Goal: Register for event/course

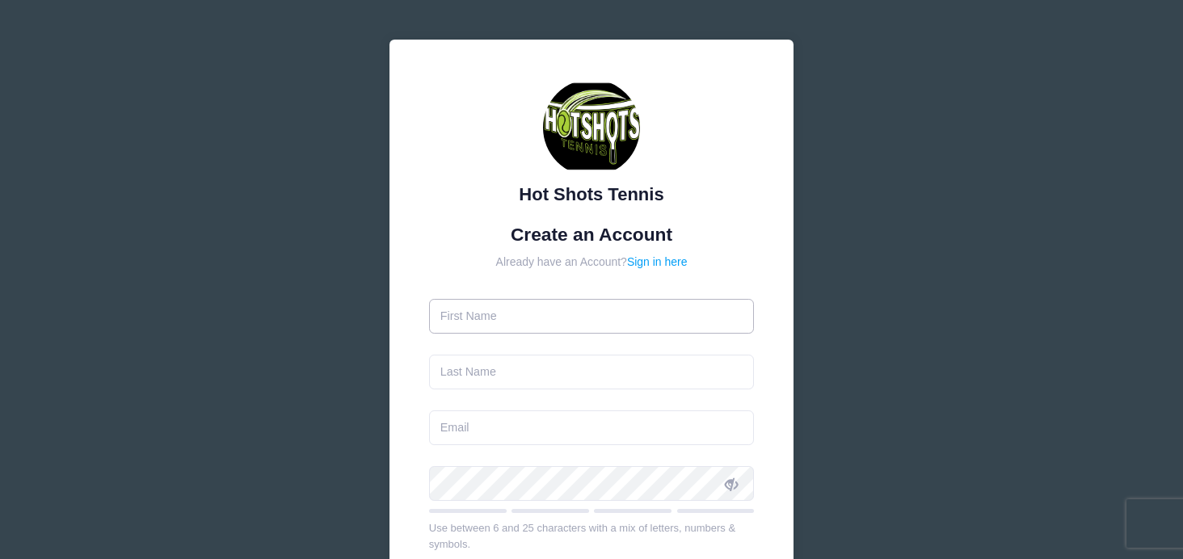
click at [509, 310] on input "text" at bounding box center [592, 316] width 326 height 35
type input "[PERSON_NAME]"
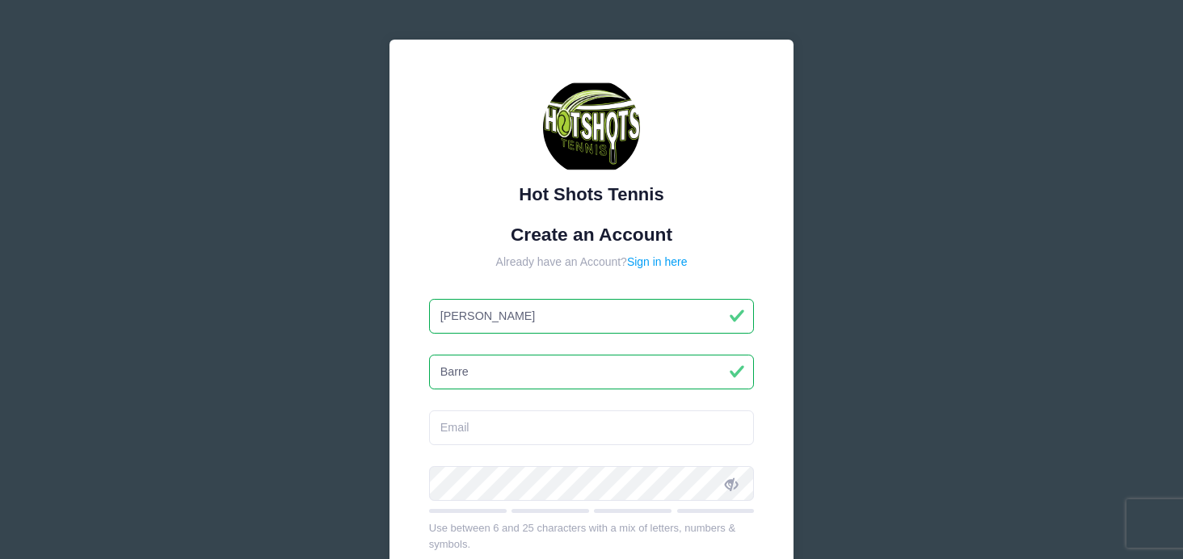
type input "Barre"
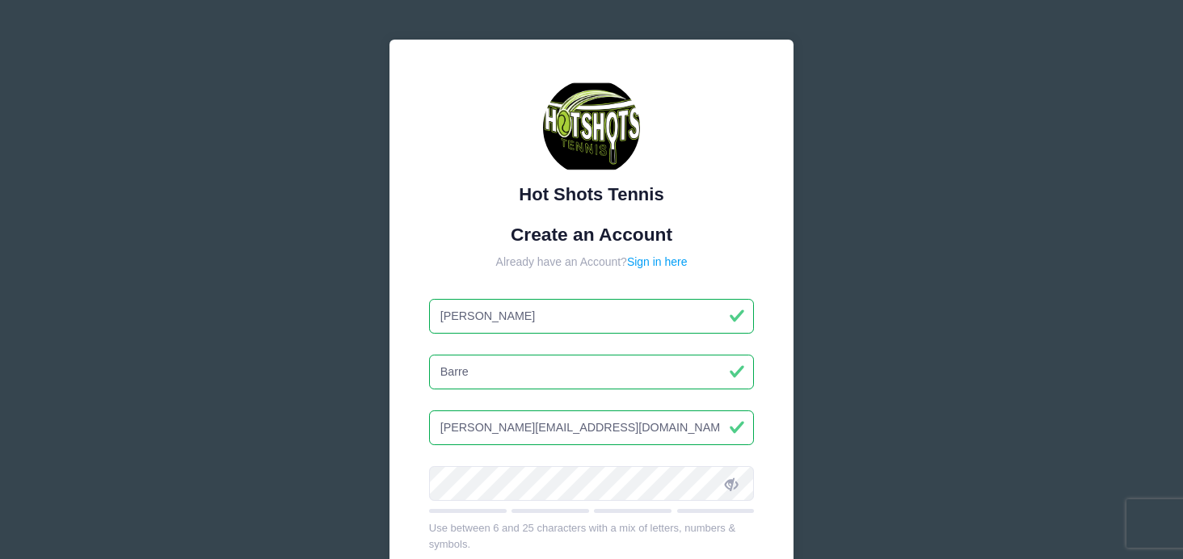
type input "[PERSON_NAME][EMAIL_ADDRESS][DOMAIN_NAME]"
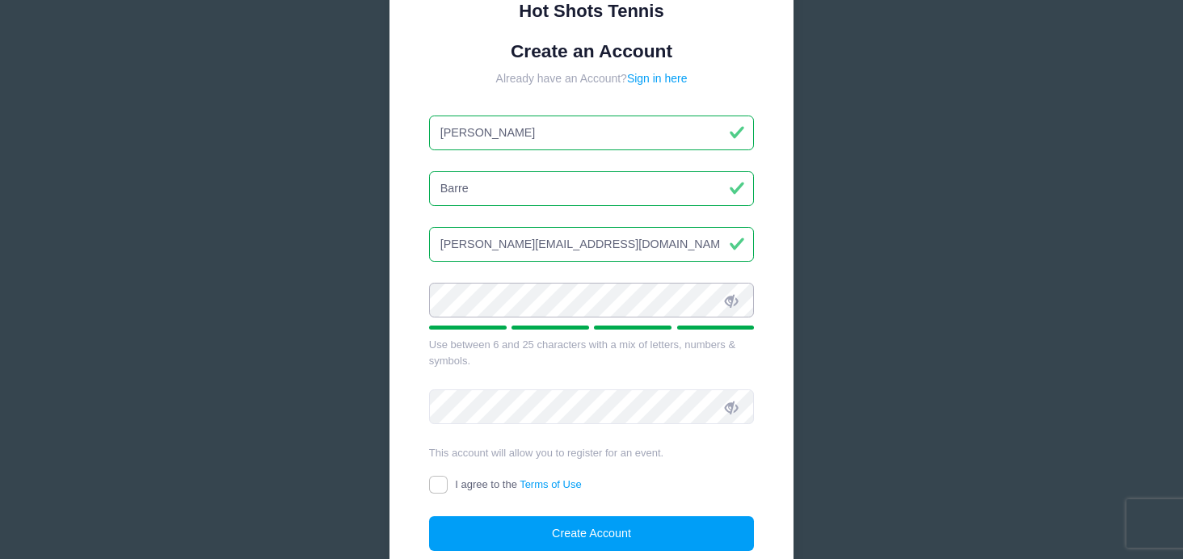
scroll to position [203, 0]
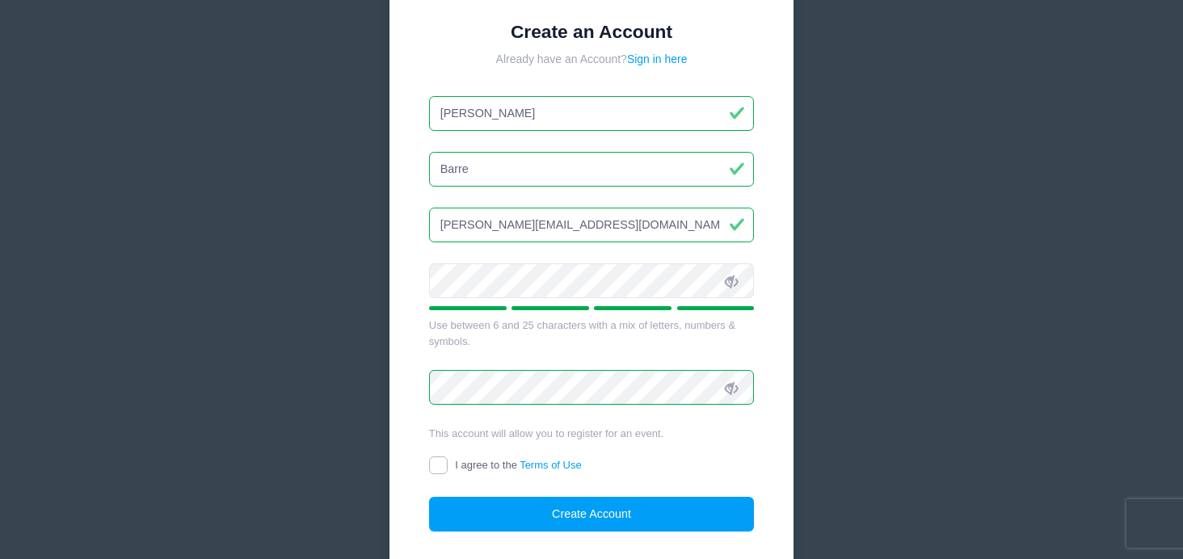
click at [432, 462] on input "I agree to the Terms of Use" at bounding box center [438, 466] width 19 height 19
checkbox input "true"
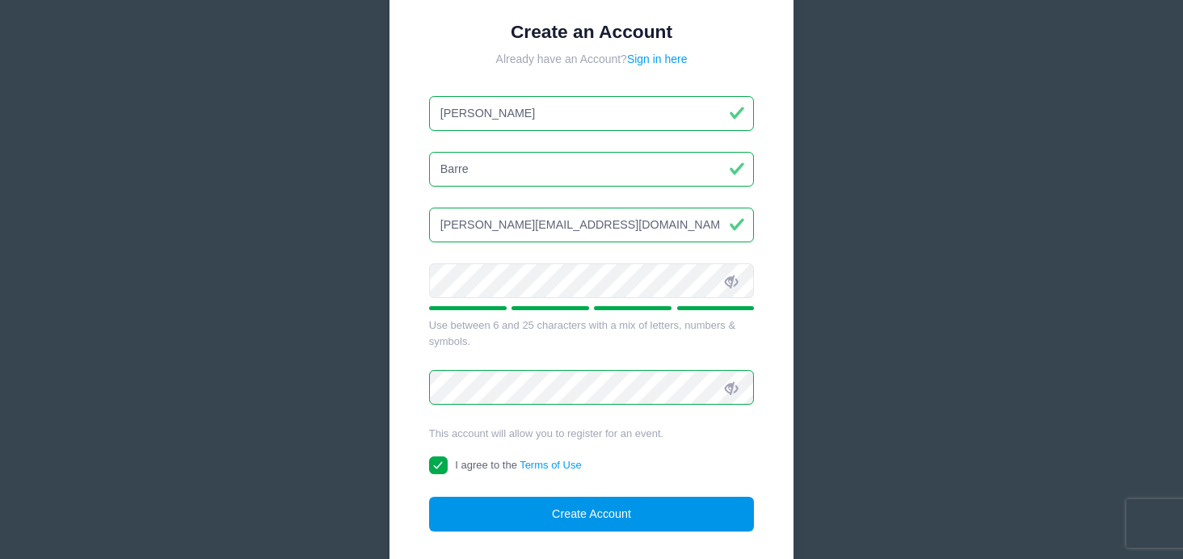
click at [470, 518] on button "Create Account" at bounding box center [592, 514] width 326 height 35
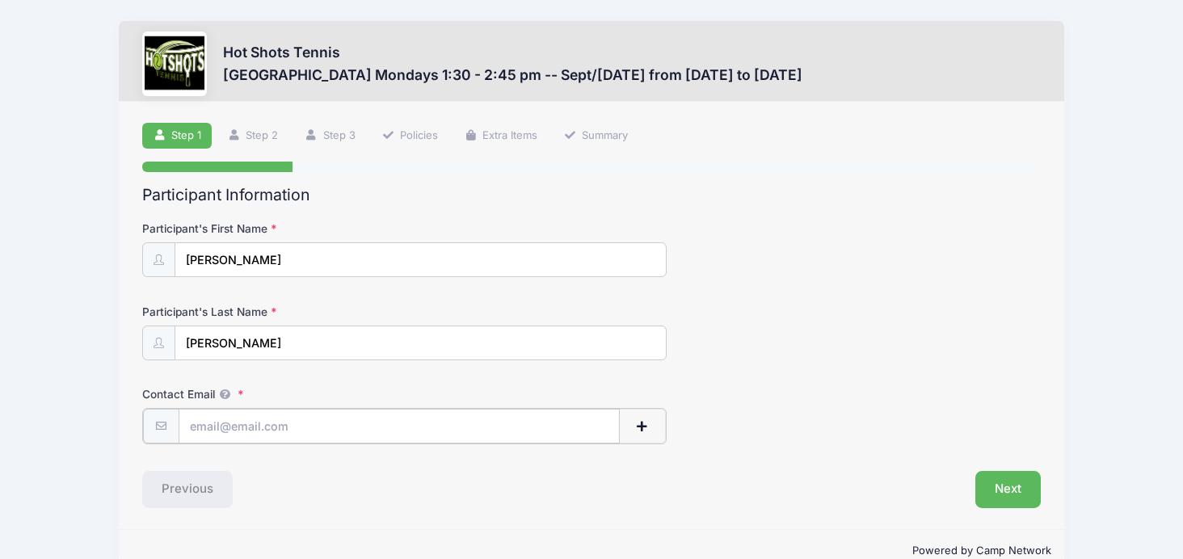
click at [291, 426] on input "Contact Email" at bounding box center [399, 426] width 441 height 35
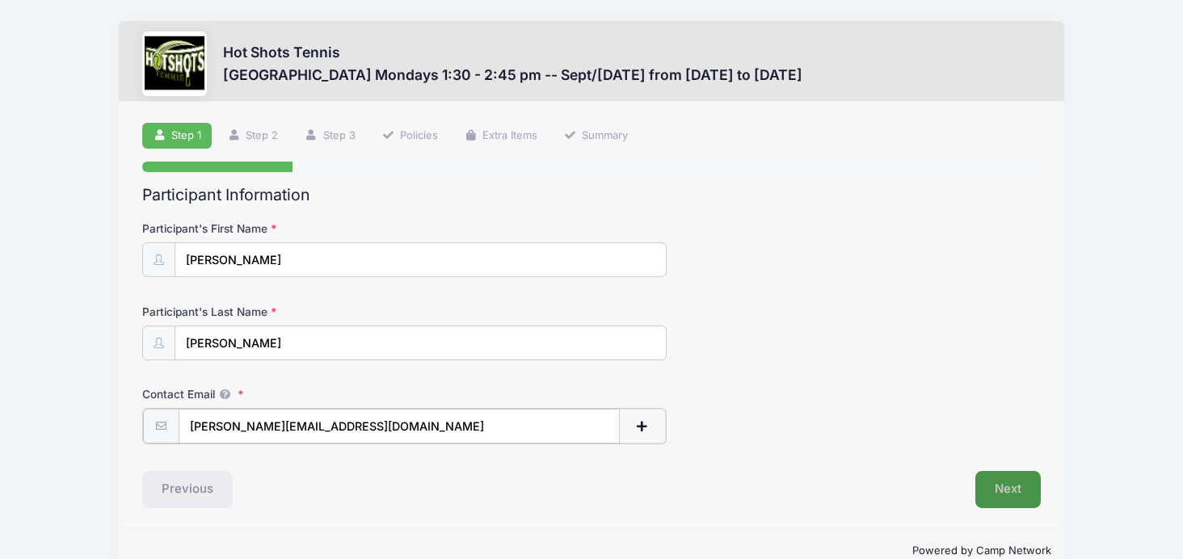
type input "[PERSON_NAME][EMAIL_ADDRESS][DOMAIN_NAME]"
click at [1000, 486] on button "Next" at bounding box center [1008, 488] width 65 height 37
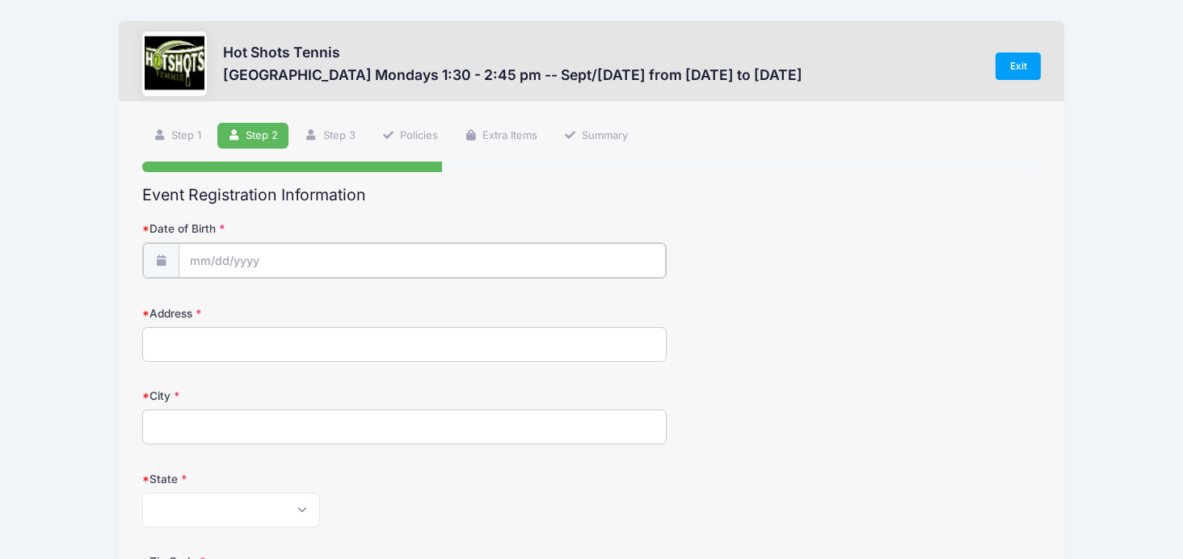
click at [318, 266] on input "Date of Birth" at bounding box center [422, 260] width 487 height 35
click at [248, 259] on input "Date of Birth" at bounding box center [422, 260] width 487 height 35
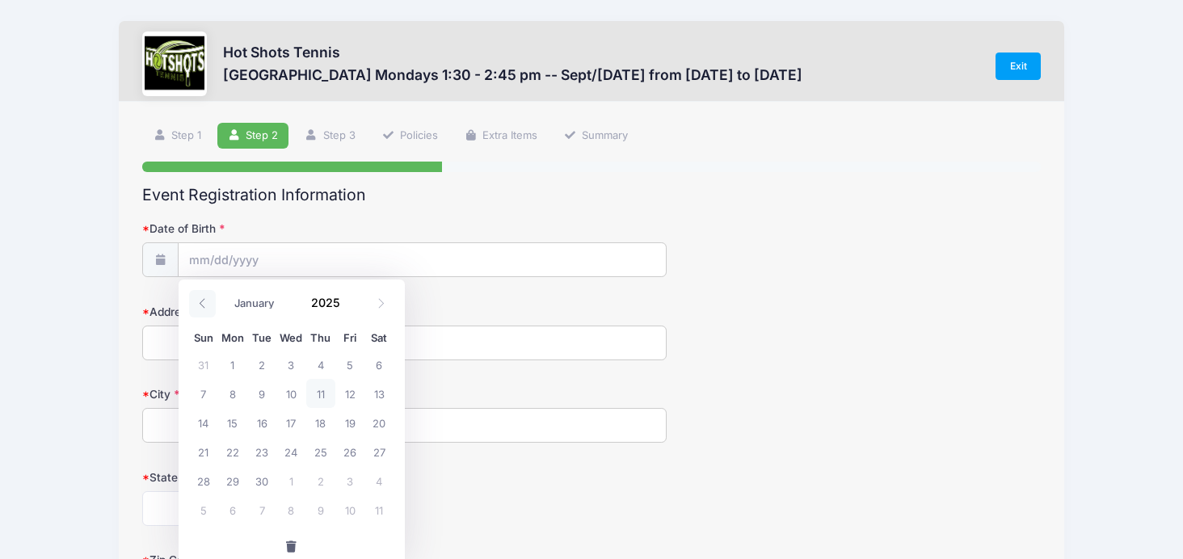
click at [201, 299] on icon at bounding box center [202, 303] width 11 height 11
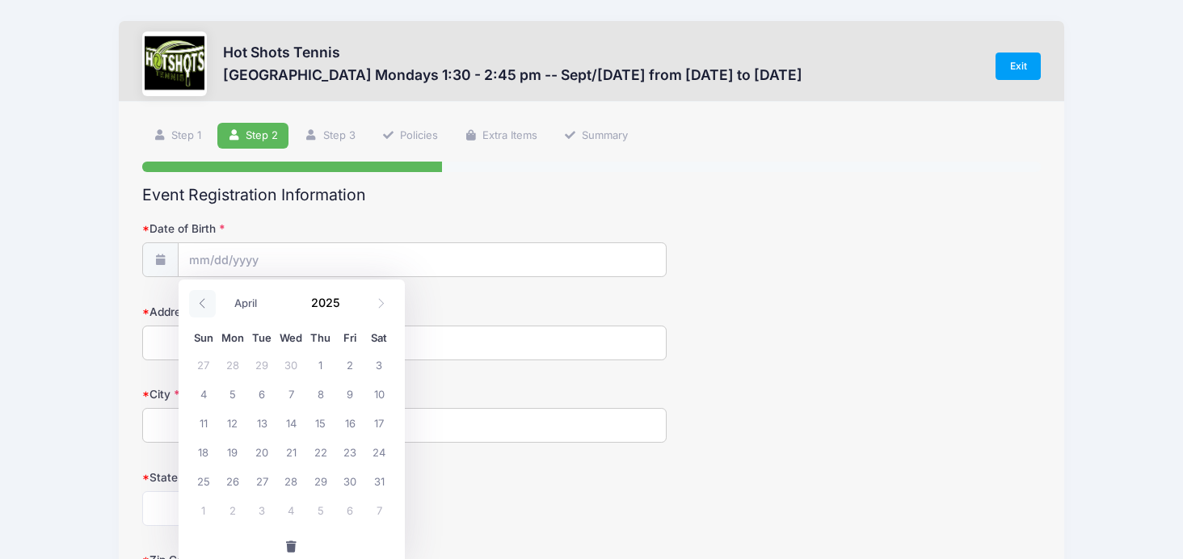
click at [201, 299] on icon at bounding box center [202, 303] width 11 height 11
select select "0"
click at [201, 299] on icon at bounding box center [202, 303] width 11 height 11
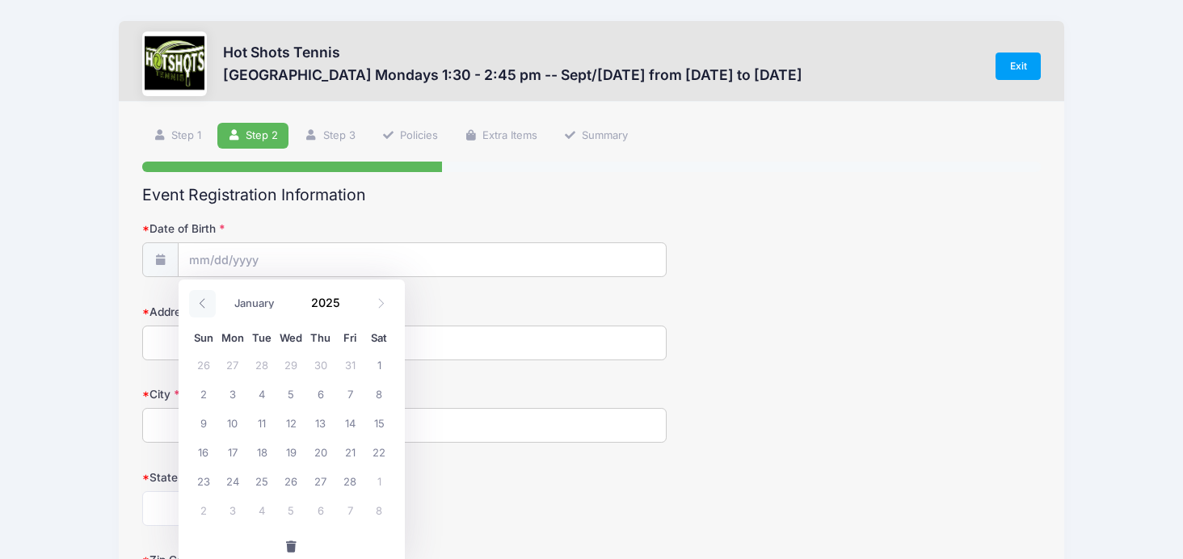
type input "2024"
click at [201, 299] on icon at bounding box center [202, 303] width 11 height 11
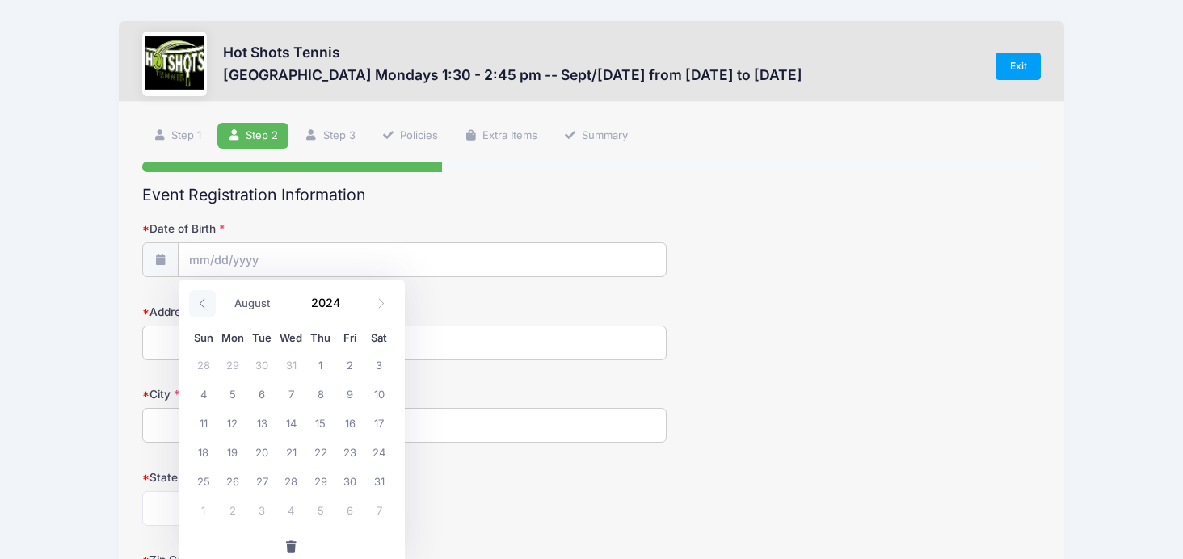
click at [201, 299] on icon at bounding box center [202, 303] width 11 height 11
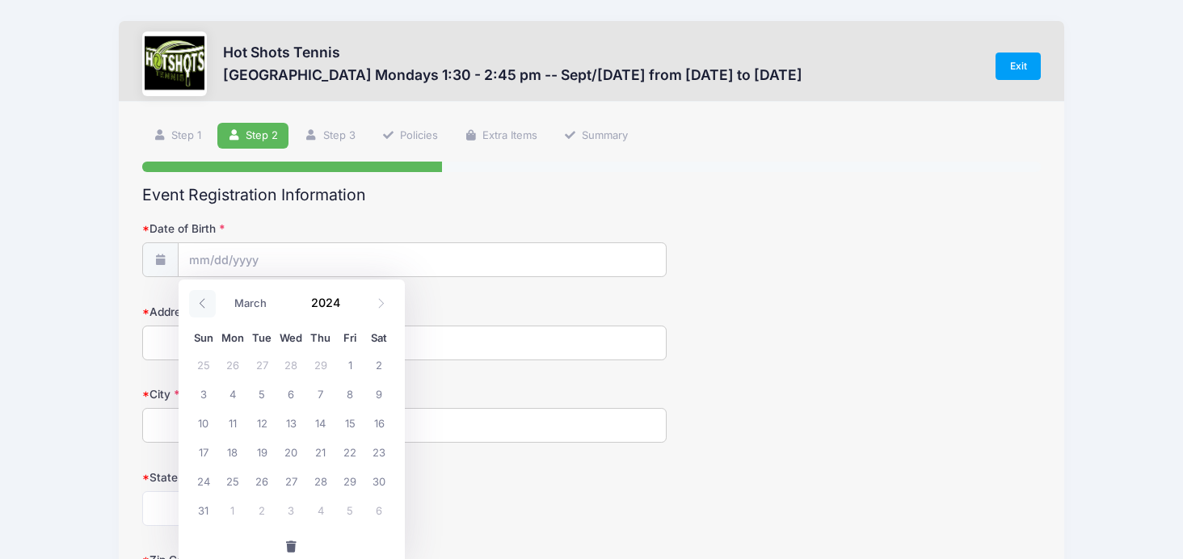
click at [201, 299] on icon at bounding box center [202, 303] width 11 height 11
select select "0"
click at [201, 299] on icon at bounding box center [202, 303] width 11 height 11
type input "2023"
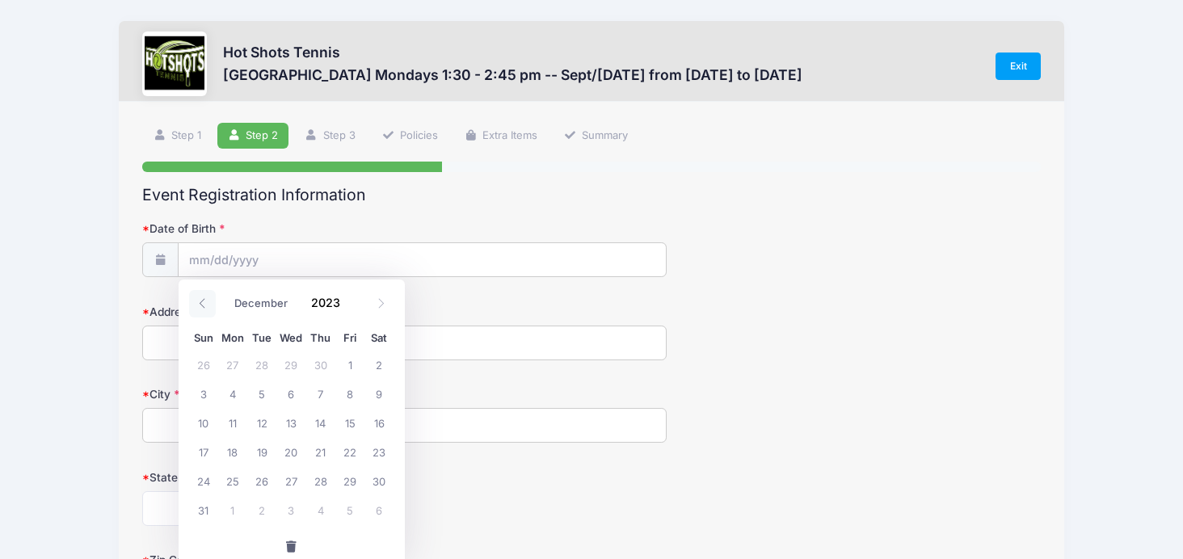
click at [201, 299] on icon at bounding box center [202, 303] width 11 height 11
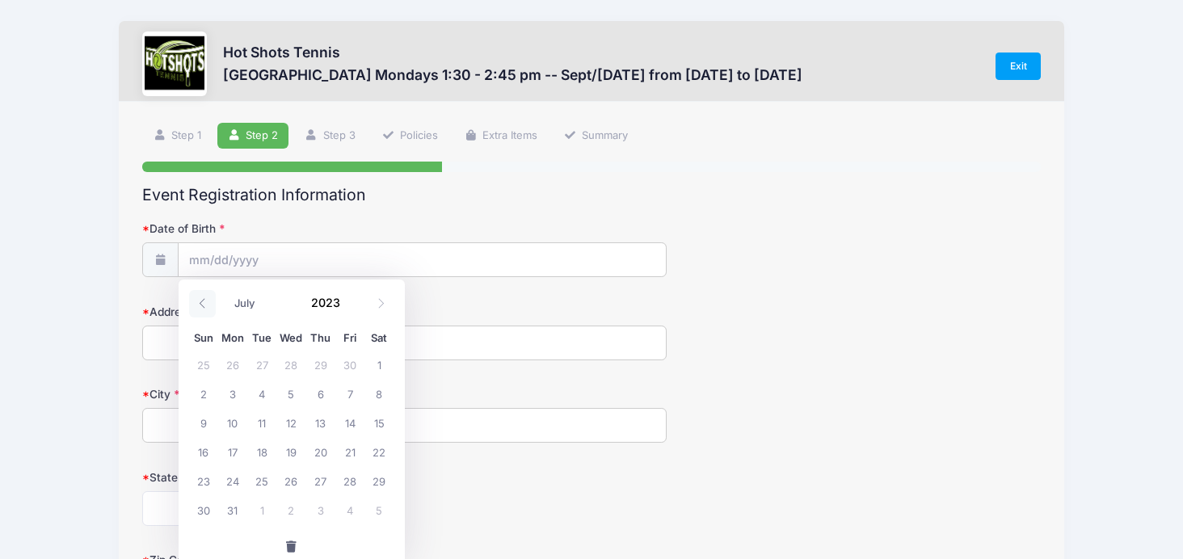
click at [201, 299] on icon at bounding box center [202, 303] width 11 height 11
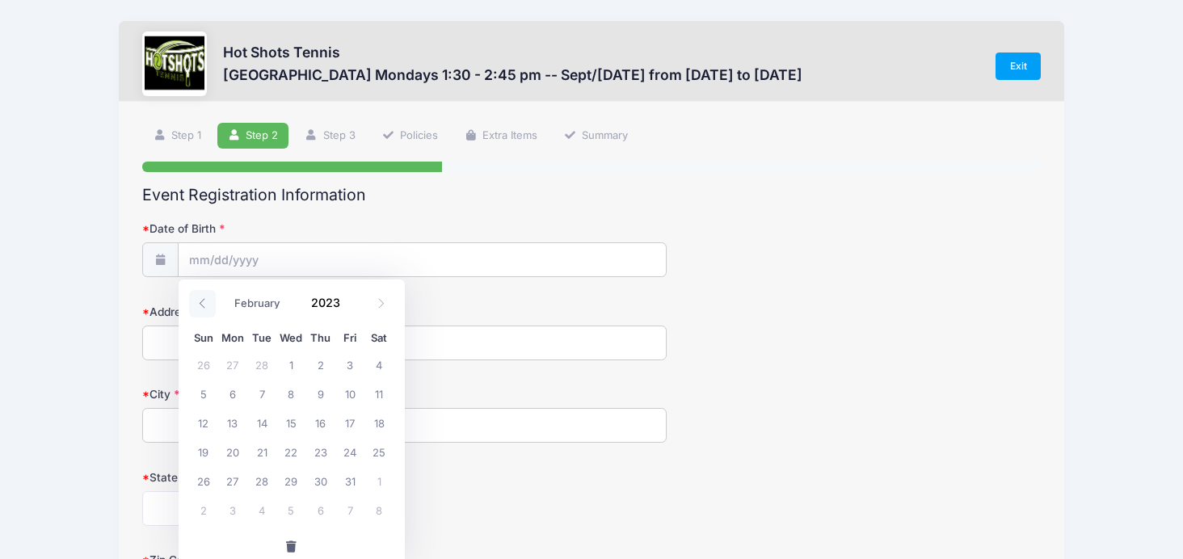
click at [201, 299] on icon at bounding box center [202, 303] width 11 height 11
select select "0"
click at [201, 299] on icon at bounding box center [202, 303] width 11 height 11
type input "2022"
click at [201, 299] on icon at bounding box center [202, 303] width 11 height 11
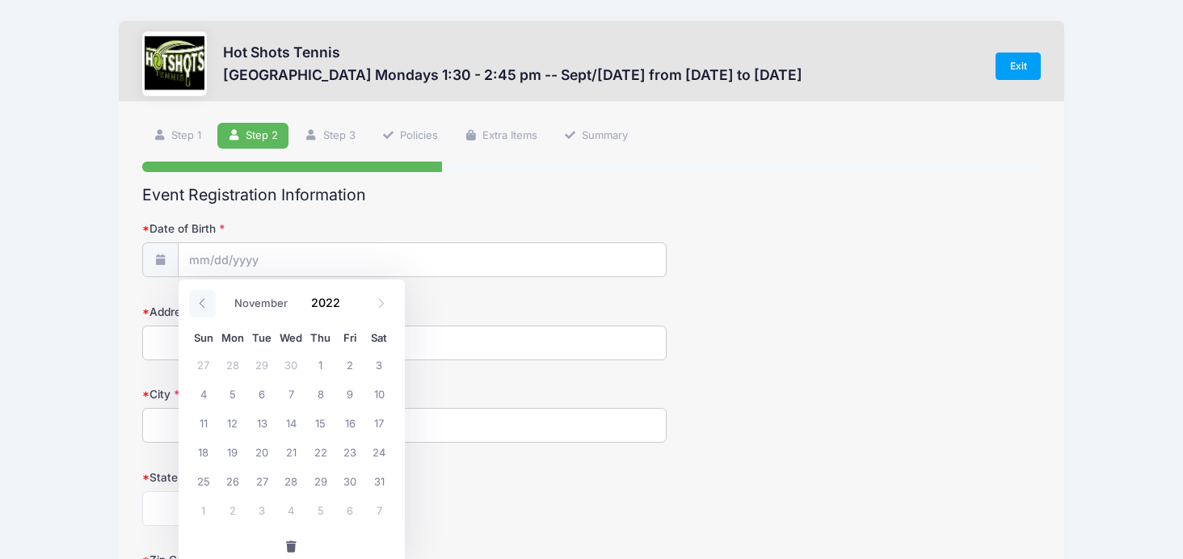
click at [201, 299] on icon at bounding box center [202, 303] width 11 height 11
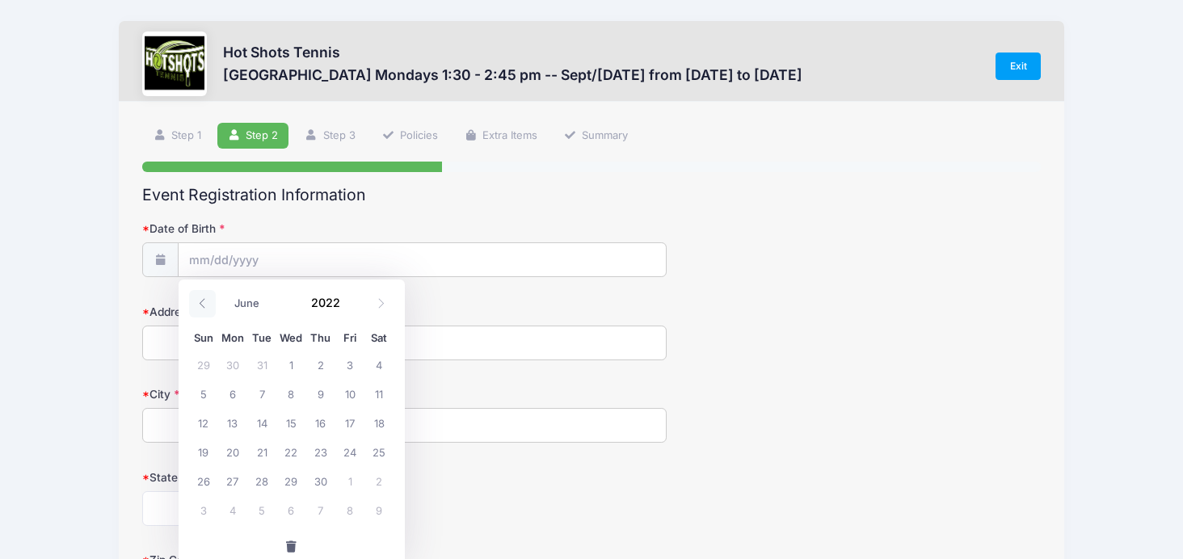
click at [201, 299] on icon at bounding box center [202, 303] width 11 height 11
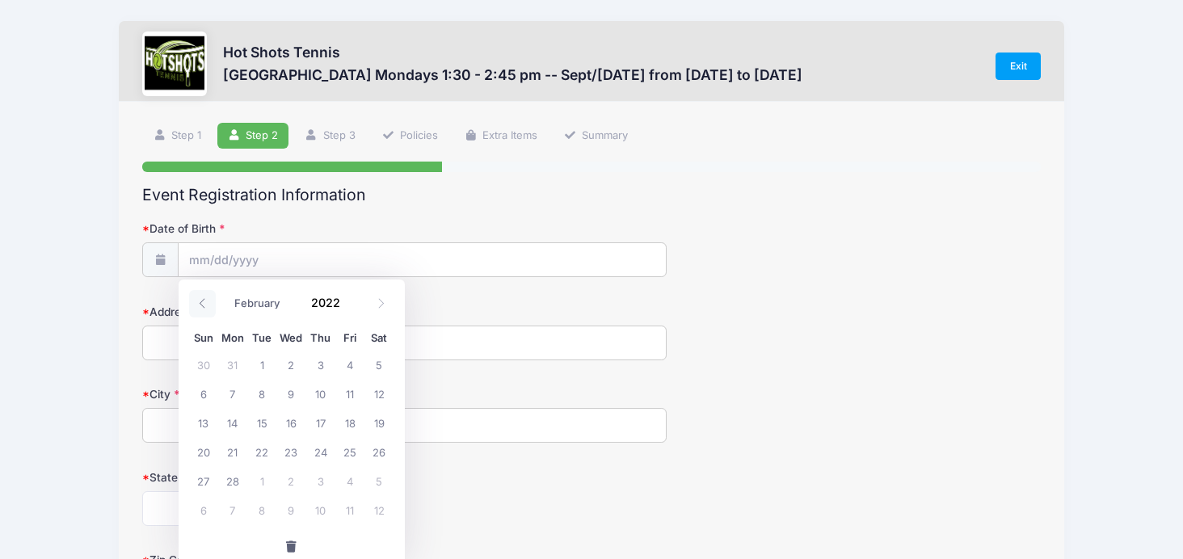
select select "0"
click at [201, 299] on icon at bounding box center [202, 303] width 11 height 11
type input "2021"
click at [201, 299] on icon at bounding box center [202, 303] width 11 height 11
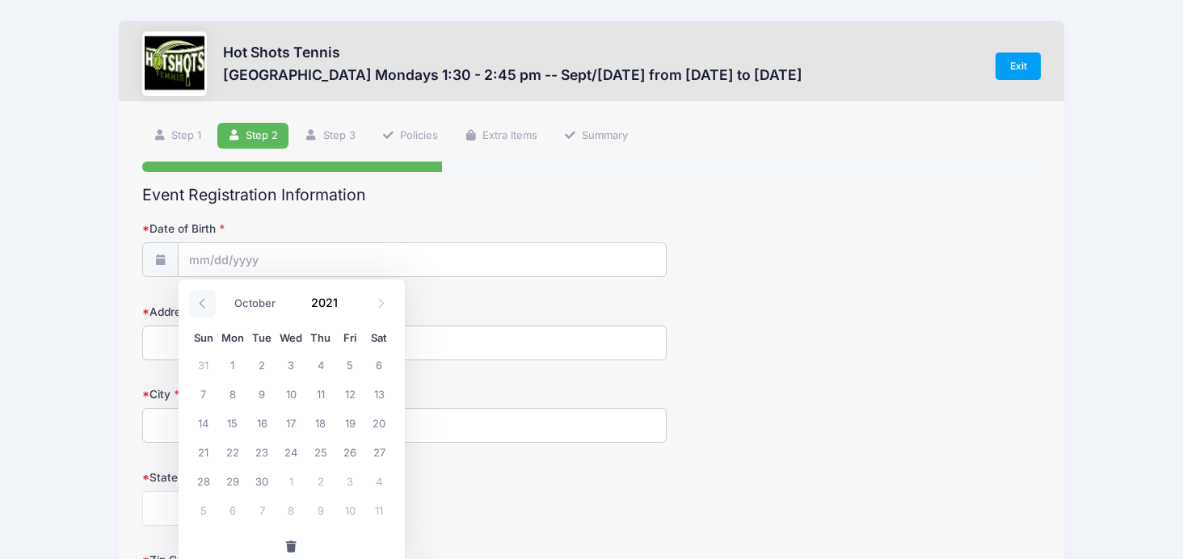
click at [201, 299] on icon at bounding box center [202, 303] width 11 height 11
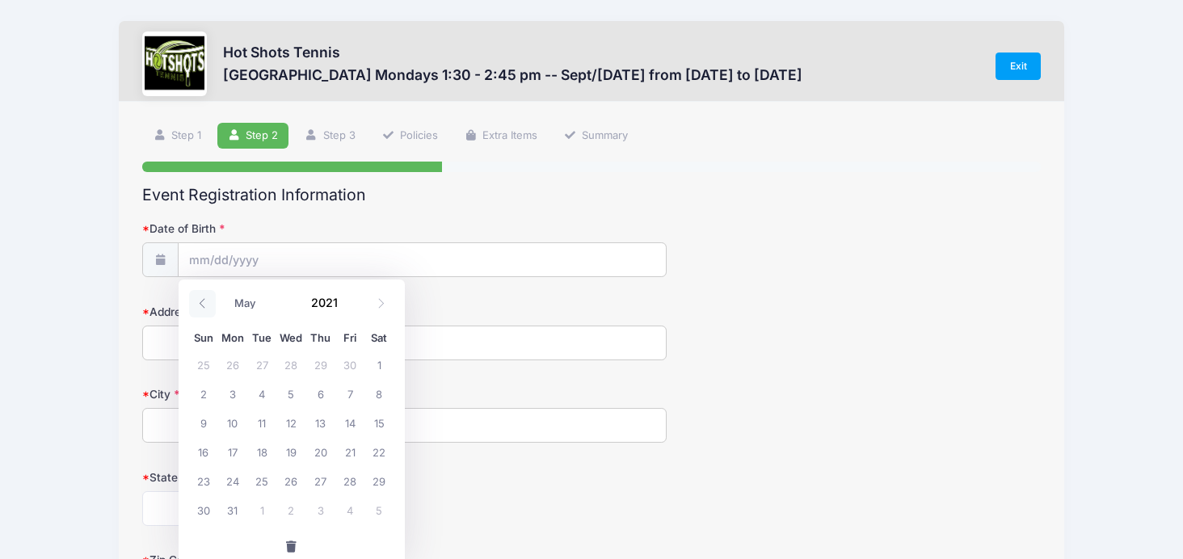
click at [201, 299] on icon at bounding box center [202, 303] width 11 height 11
select select "0"
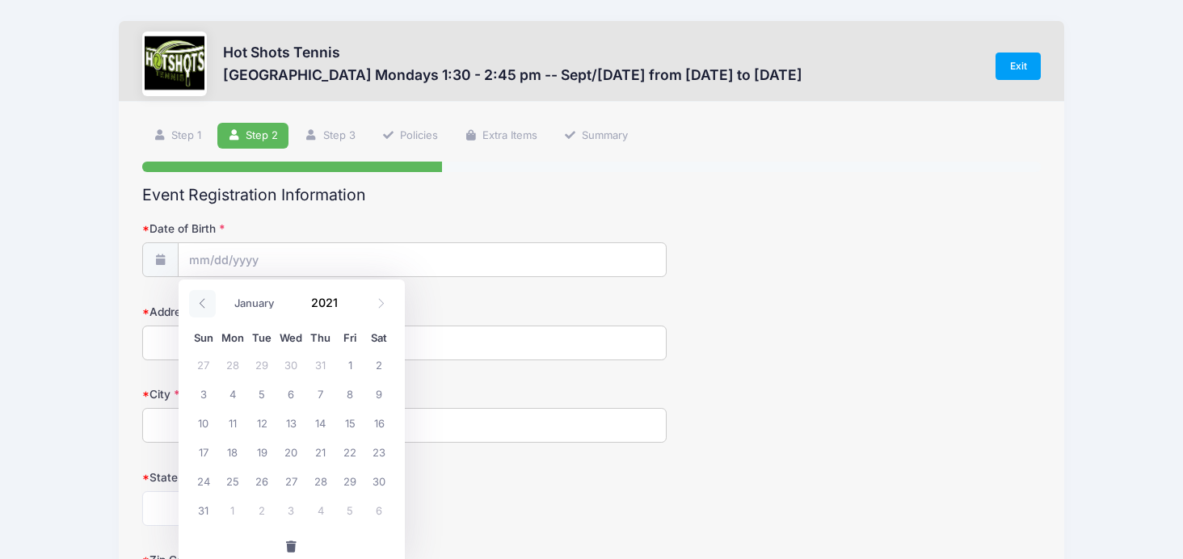
click at [201, 299] on icon at bounding box center [202, 303] width 11 height 11
type input "2020"
click at [201, 299] on icon at bounding box center [202, 303] width 11 height 11
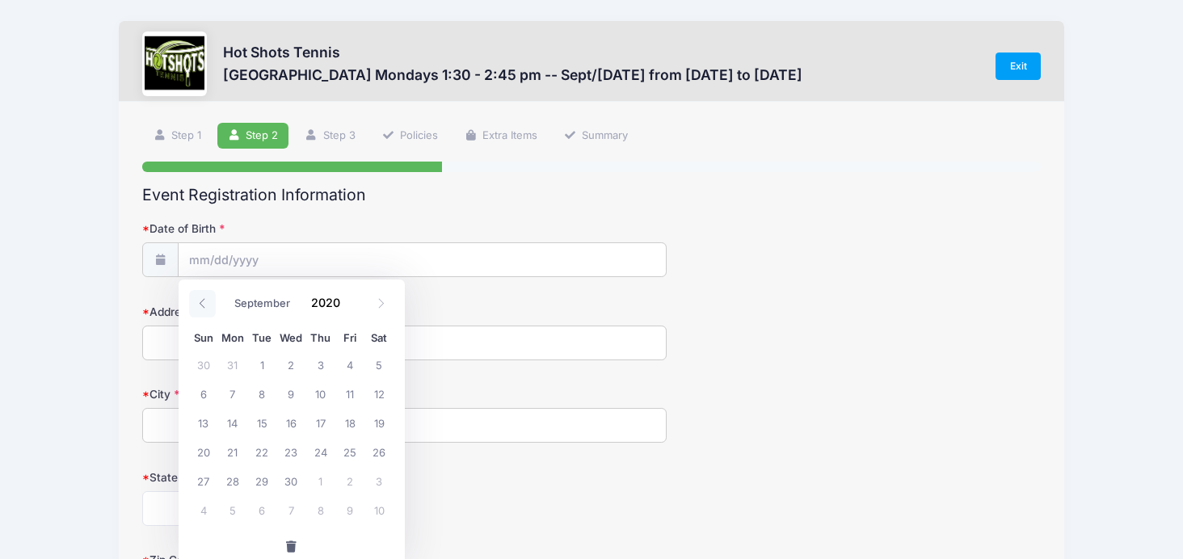
click at [201, 299] on icon at bounding box center [202, 303] width 11 height 11
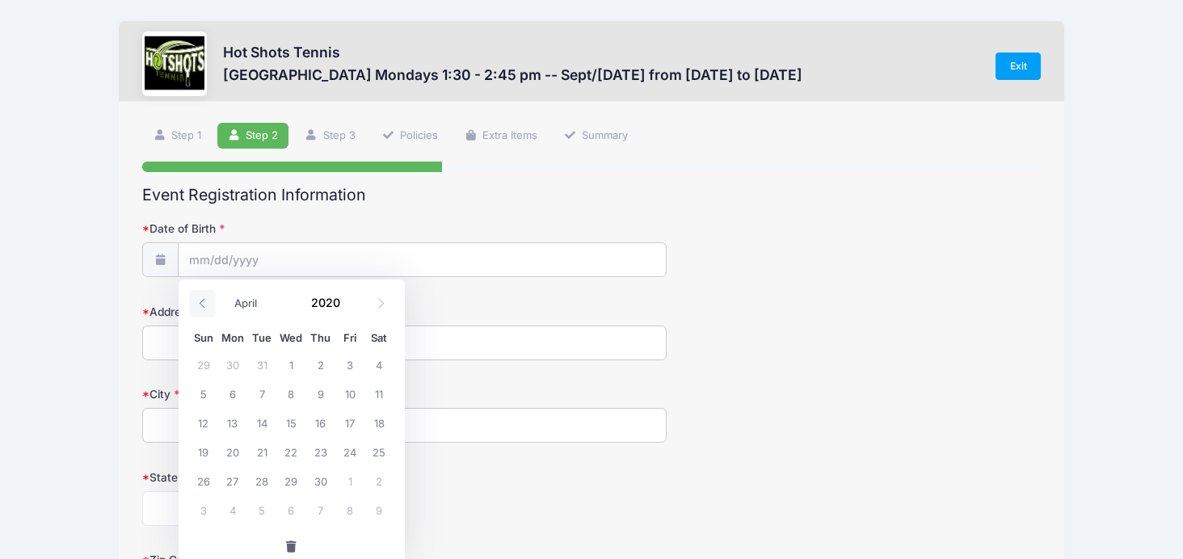
click at [201, 299] on icon at bounding box center [202, 303] width 11 height 11
select select "2"
click at [234, 481] on span "30" at bounding box center [232, 480] width 29 height 29
type input "03/30/2020"
click at [225, 348] on input "Address" at bounding box center [404, 343] width 524 height 35
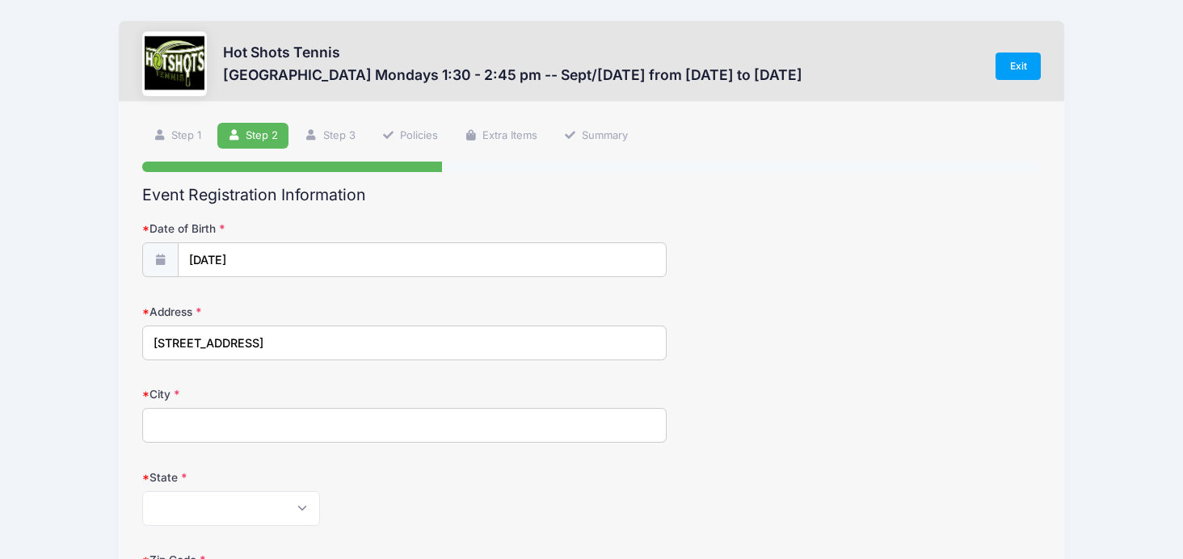
type input "1211 E Acacia Ave"
type input "El Segundo"
select select "CA"
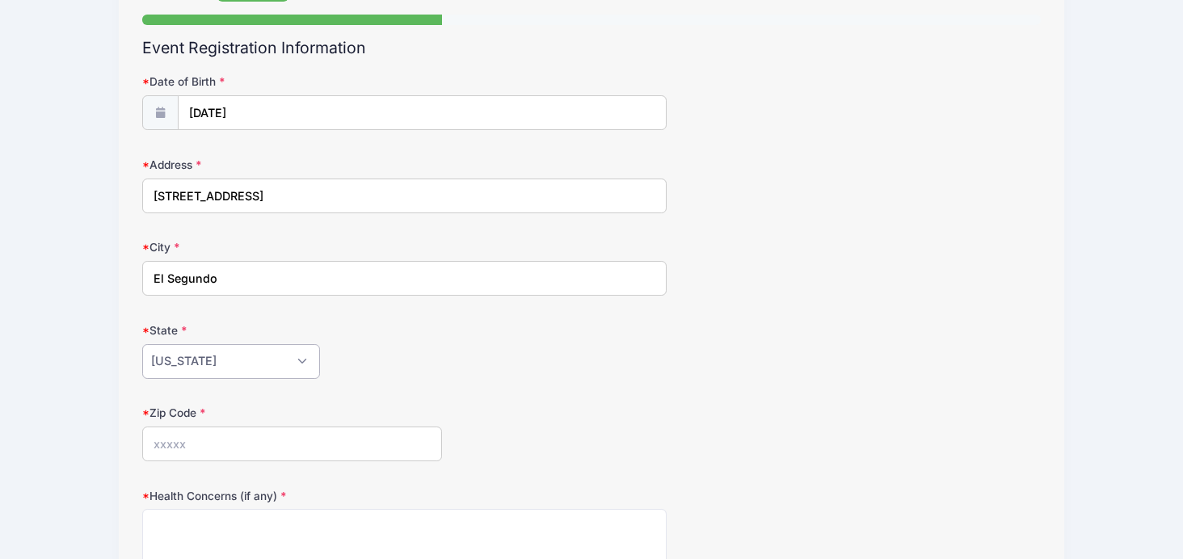
scroll to position [162, 0]
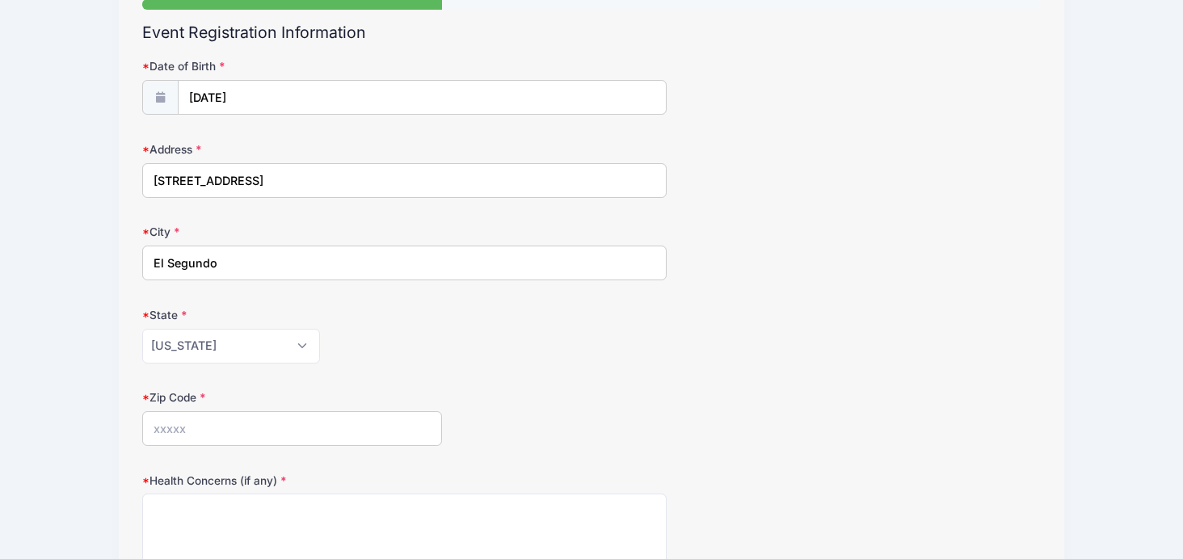
click at [221, 427] on input "Zip Code" at bounding box center [292, 428] width 300 height 35
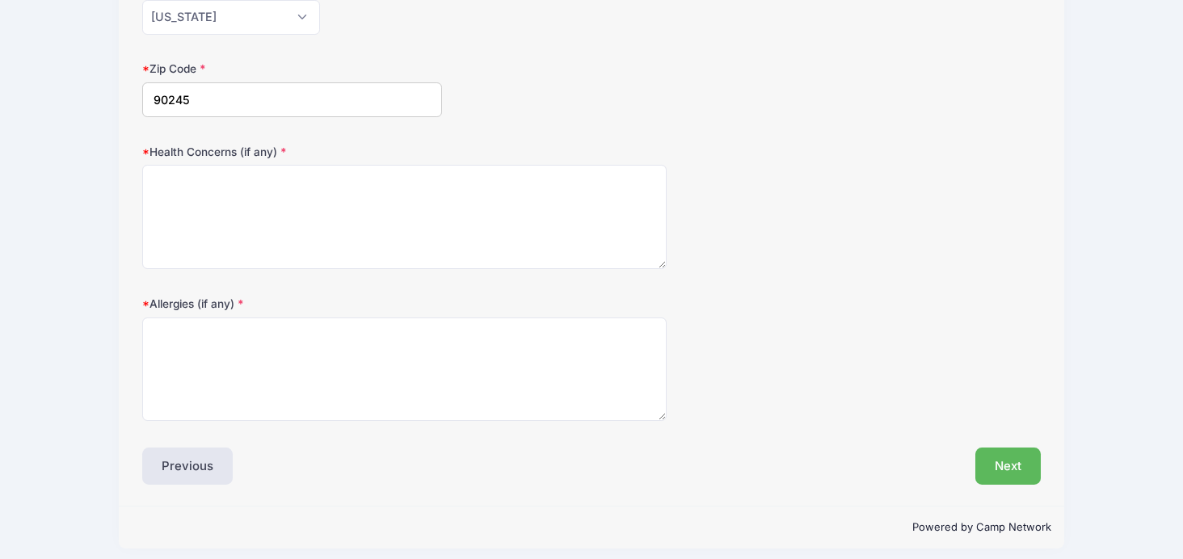
scroll to position [496, 0]
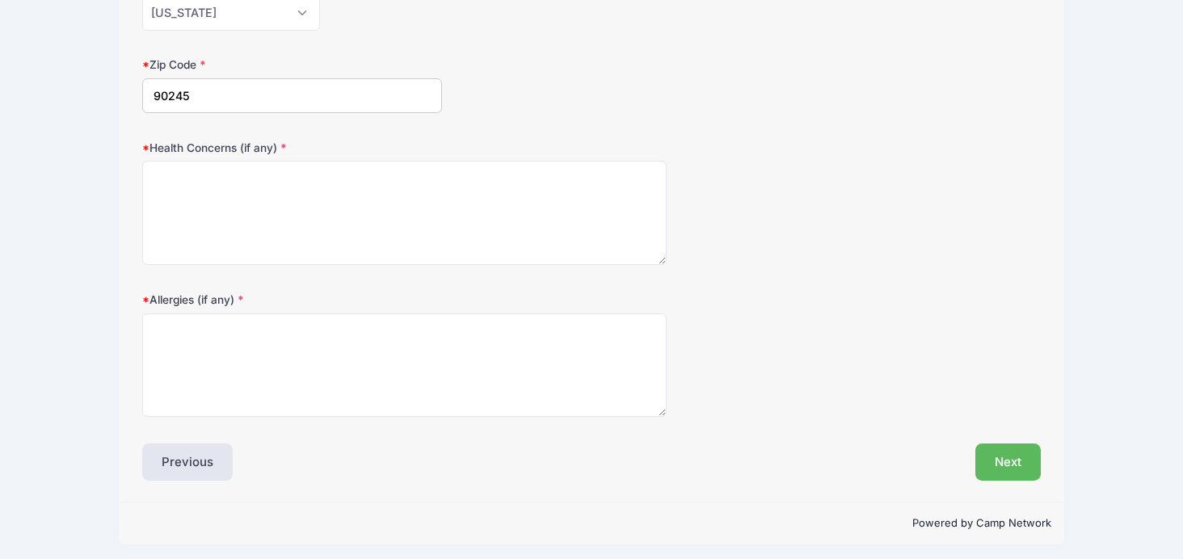
type input "90245"
click at [428, 177] on textarea "Health Concerns (if any)" at bounding box center [404, 213] width 524 height 104
type textarea "N/A"
click at [352, 385] on textarea "Allergies (if any)" at bounding box center [404, 366] width 524 height 104
type textarea "n"
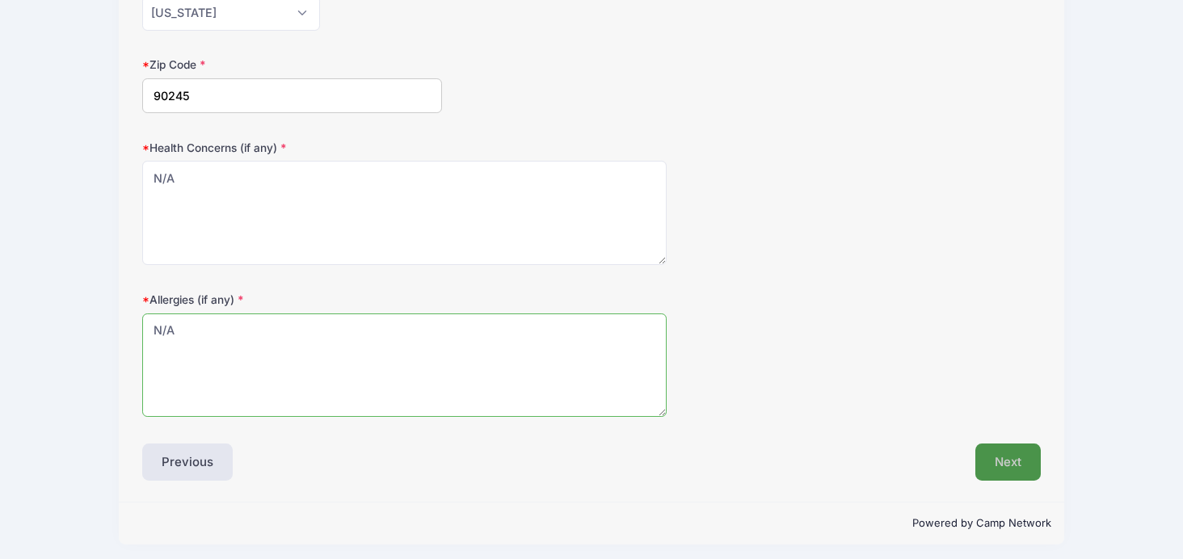
type textarea "N/A"
click at [1010, 447] on button "Next" at bounding box center [1008, 462] width 65 height 37
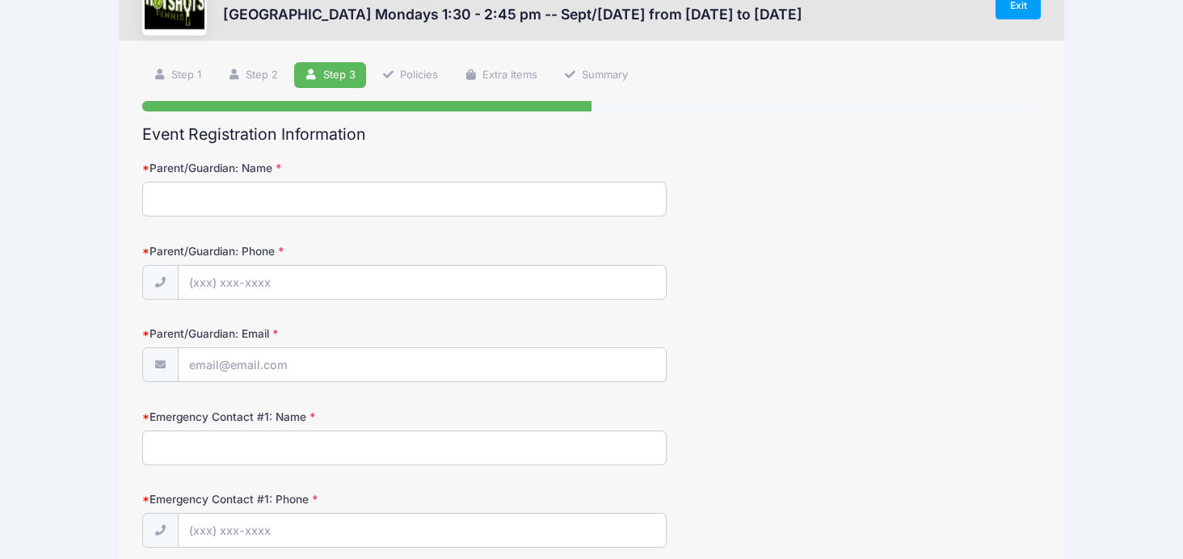
scroll to position [0, 0]
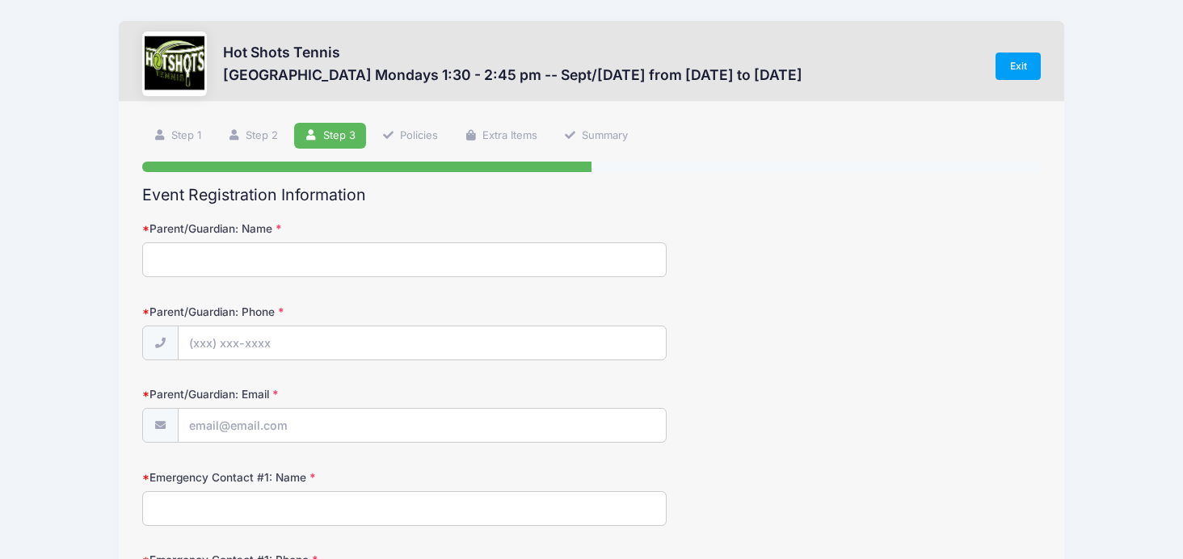
click at [411, 269] on input "Parent/Guardian: Name" at bounding box center [404, 260] width 524 height 35
type input "Linda Barre"
type input "(9"
type input "(858) 774-0100"
click at [380, 411] on input "Parent/Guardian: Email" at bounding box center [422, 426] width 487 height 35
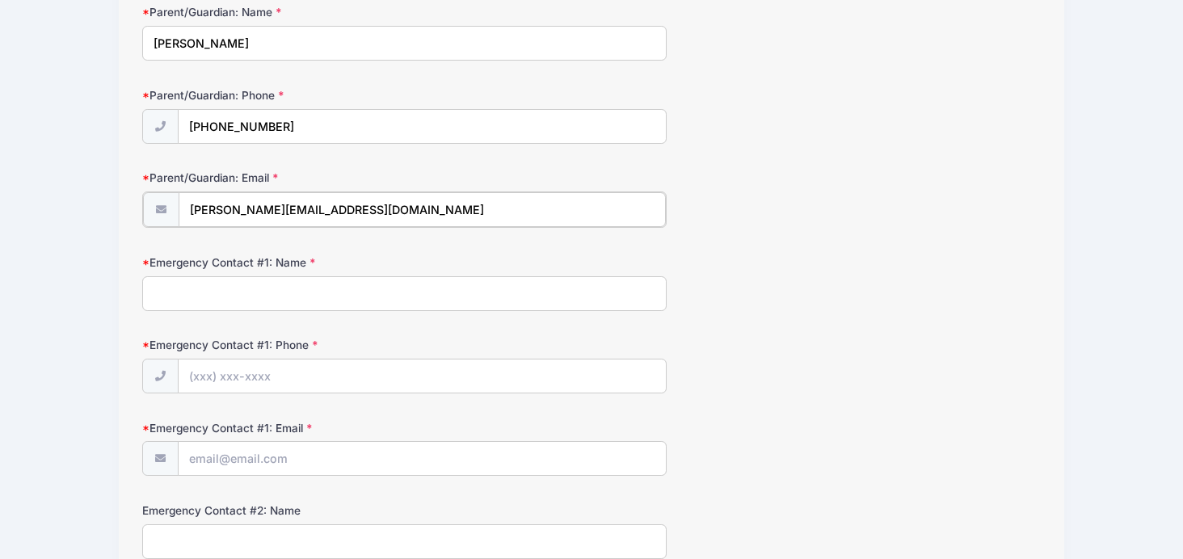
scroll to position [224, 0]
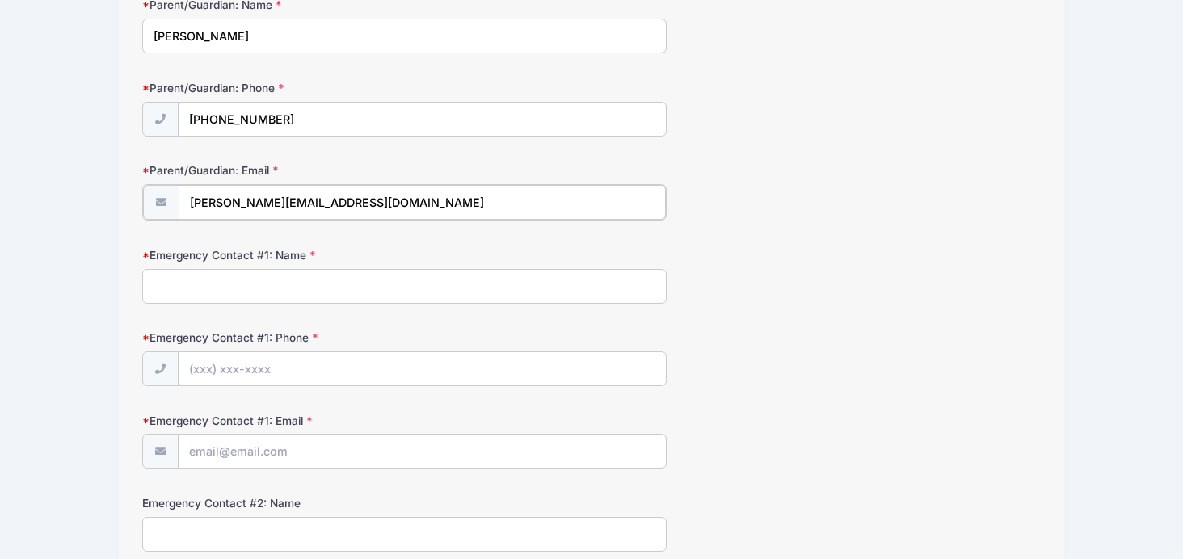
type input "[PERSON_NAME][EMAIL_ADDRESS][DOMAIN_NAME]"
click at [274, 290] on input "Emergency Contact #1: Name" at bounding box center [404, 285] width 524 height 35
type input "Colin Laughlin"
type input "(602) 697-1660"
click at [205, 452] on input "Emergency Contact #1: Email" at bounding box center [422, 450] width 487 height 35
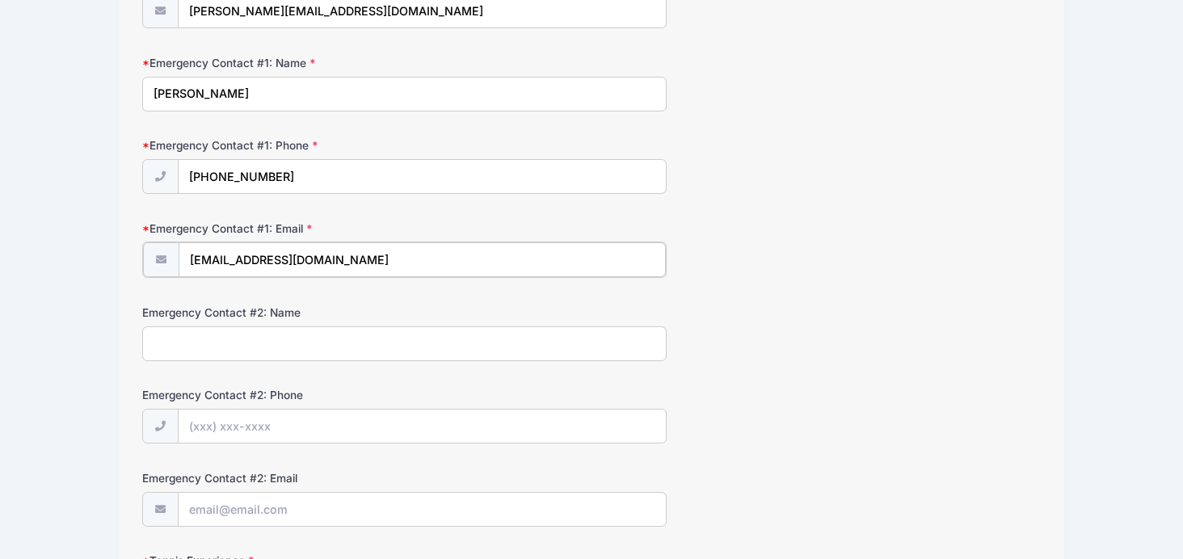
scroll to position [445, 0]
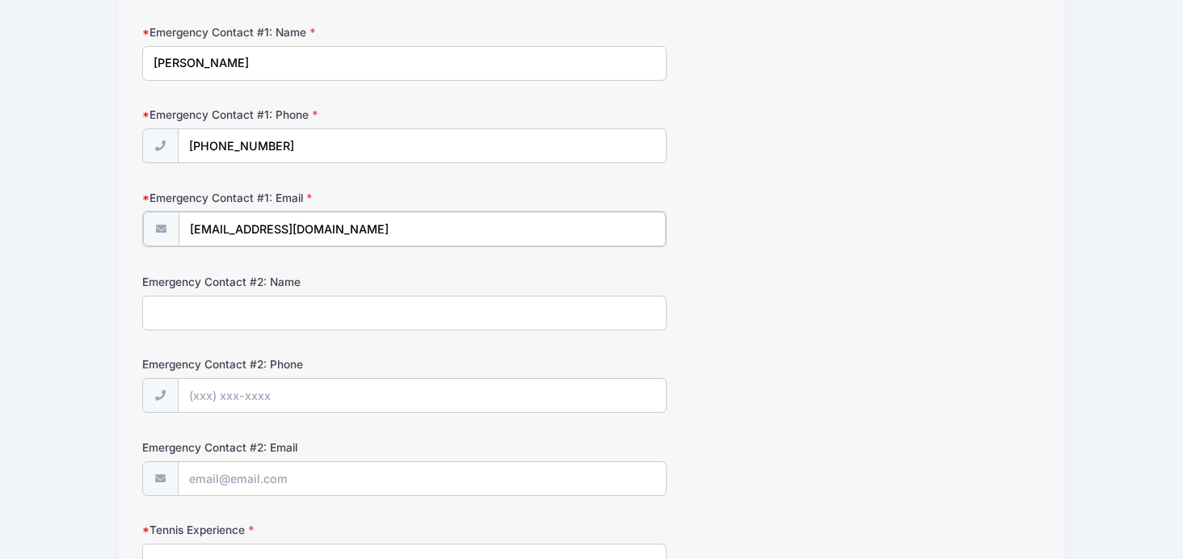
type input "crlaughl@gmail.com"
click at [329, 336] on form "Parent/Guardian: Name Linda Barre Parent/Guardian: Phone (858) 774-0100 Parent/…" at bounding box center [591, 320] width 899 height 1090
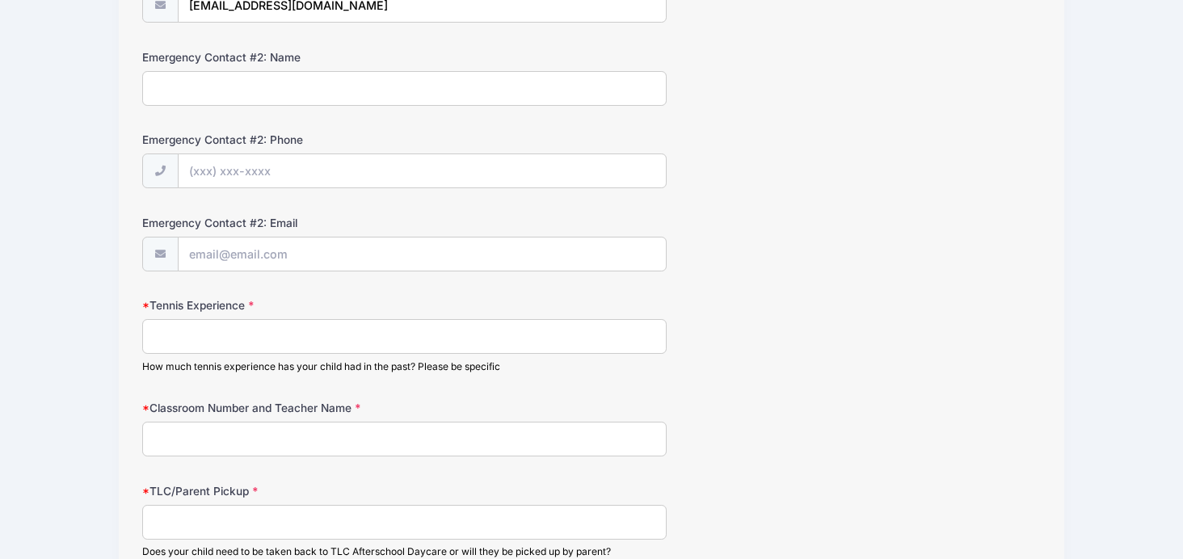
scroll to position [677, 0]
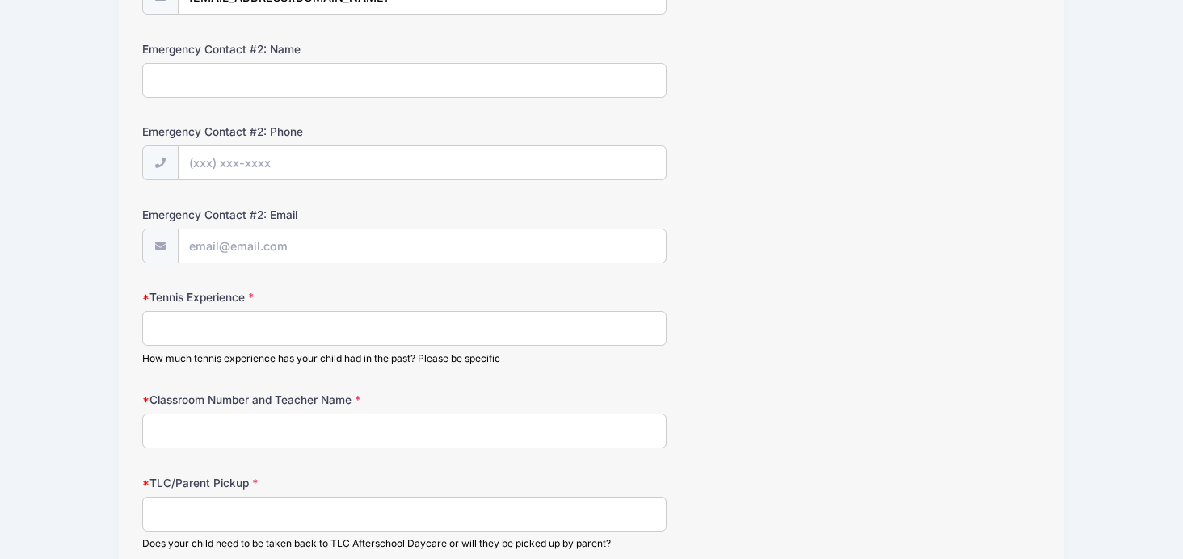
click at [306, 327] on input "Tennis Experience" at bounding box center [404, 328] width 524 height 35
type input "None!"
click at [320, 440] on input "Classroom Number and Teacher Name" at bounding box center [404, 431] width 524 height 35
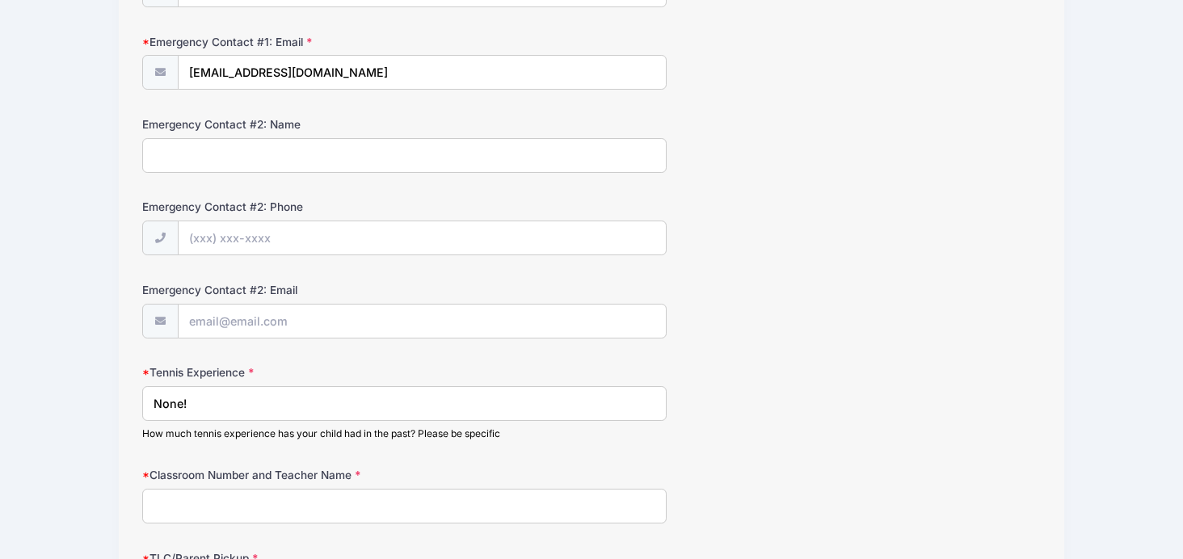
scroll to position [561, 0]
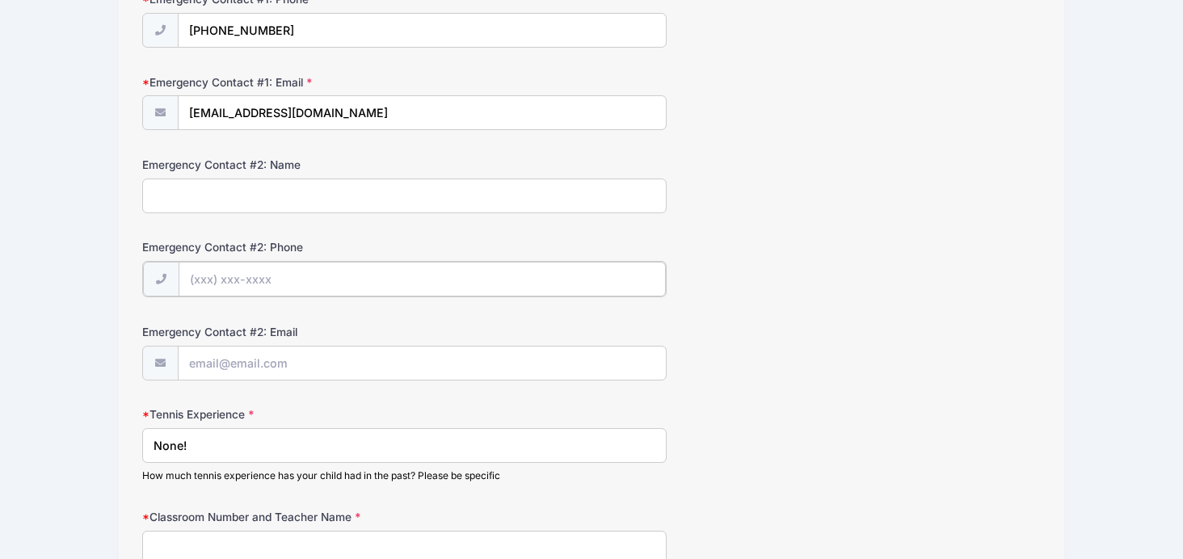
click at [279, 272] on input "Emergency Contact #2: Phone" at bounding box center [422, 279] width 487 height 35
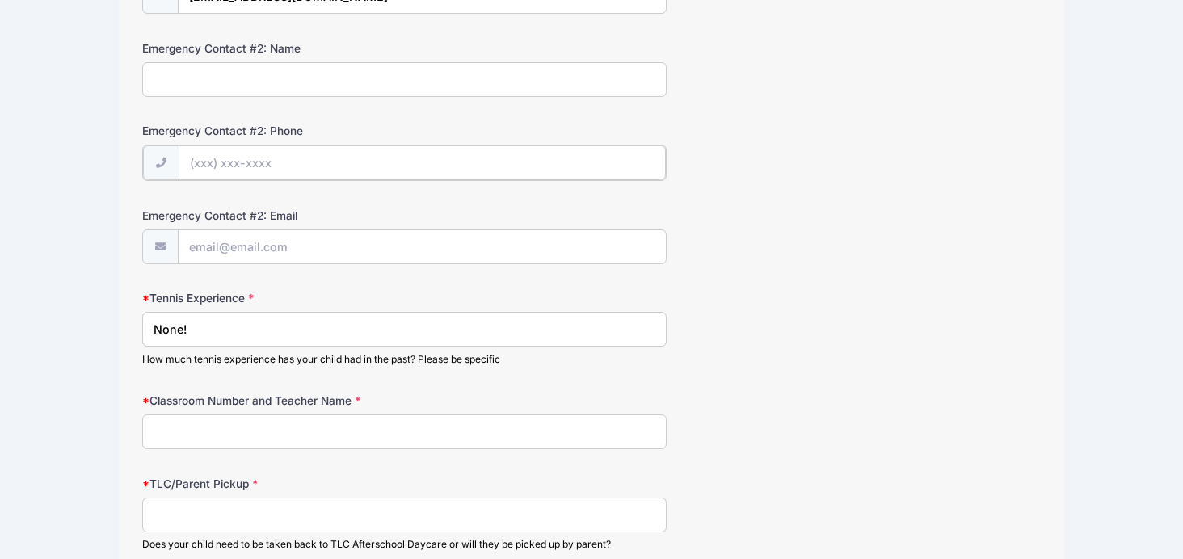
scroll to position [719, 0]
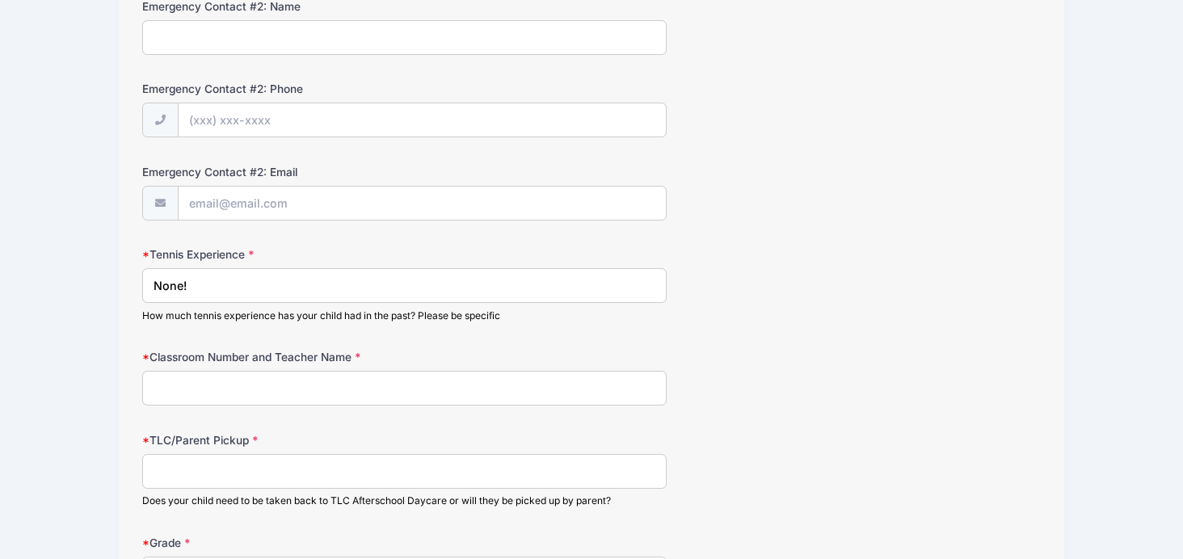
click at [204, 391] on input "Classroom Number and Teacher Name" at bounding box center [404, 388] width 524 height 35
click at [183, 385] on input "Handsen - room 23" at bounding box center [404, 388] width 524 height 35
type input "Hansen - room 23"
click at [201, 465] on input "TLC/Parent Pickup" at bounding box center [404, 471] width 524 height 35
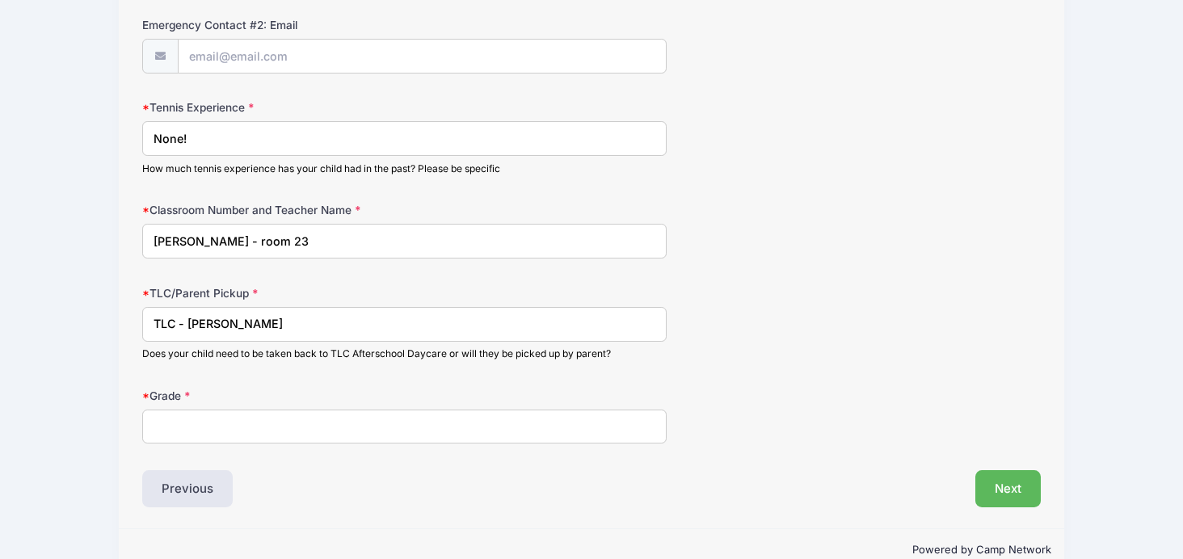
scroll to position [899, 0]
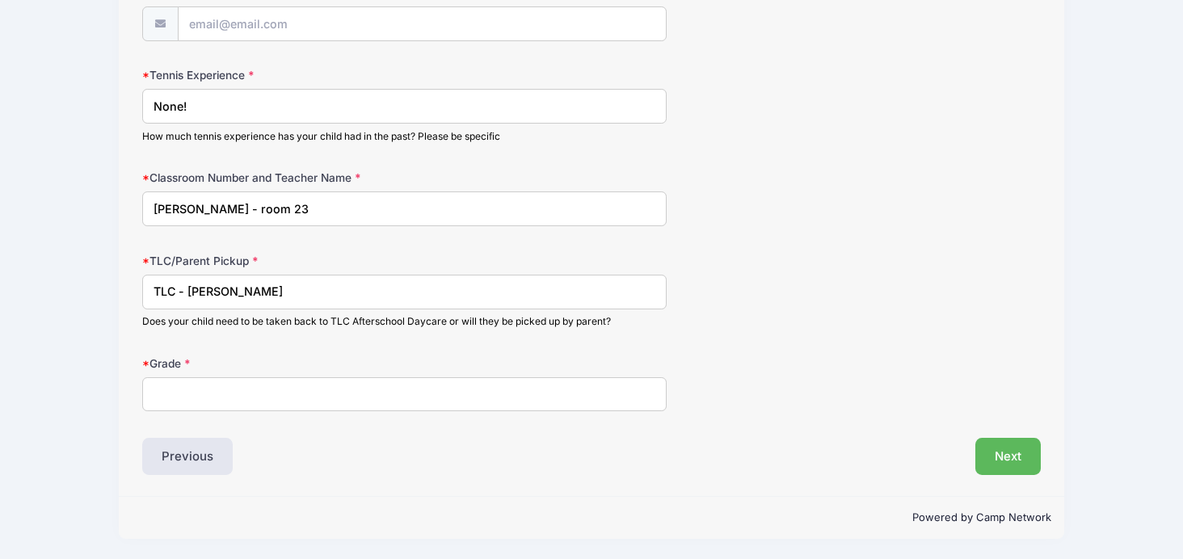
type input "TLC - miss jackie"
click at [213, 403] on input "Grade" at bounding box center [404, 395] width 524 height 35
click at [193, 394] on input "Kindgergarden" at bounding box center [404, 395] width 524 height 35
drag, startPoint x: 247, startPoint y: 399, endPoint x: 156, endPoint y: 401, distance: 91.4
click at [156, 401] on input "Kindgergarden" at bounding box center [404, 395] width 524 height 35
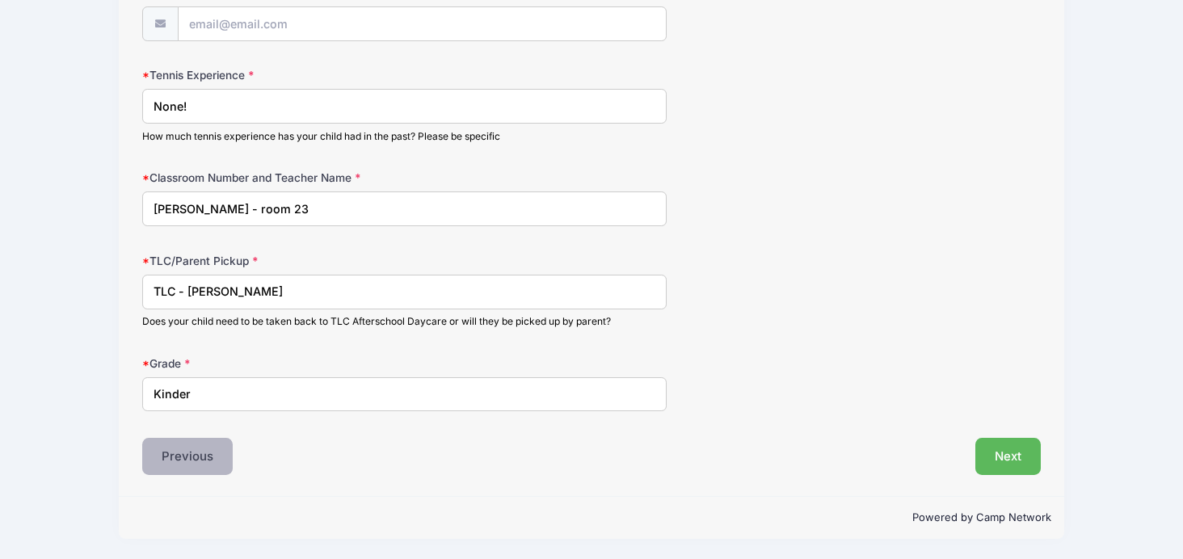
type input "Kinder"
click at [168, 452] on button "Previous" at bounding box center [187, 456] width 91 height 37
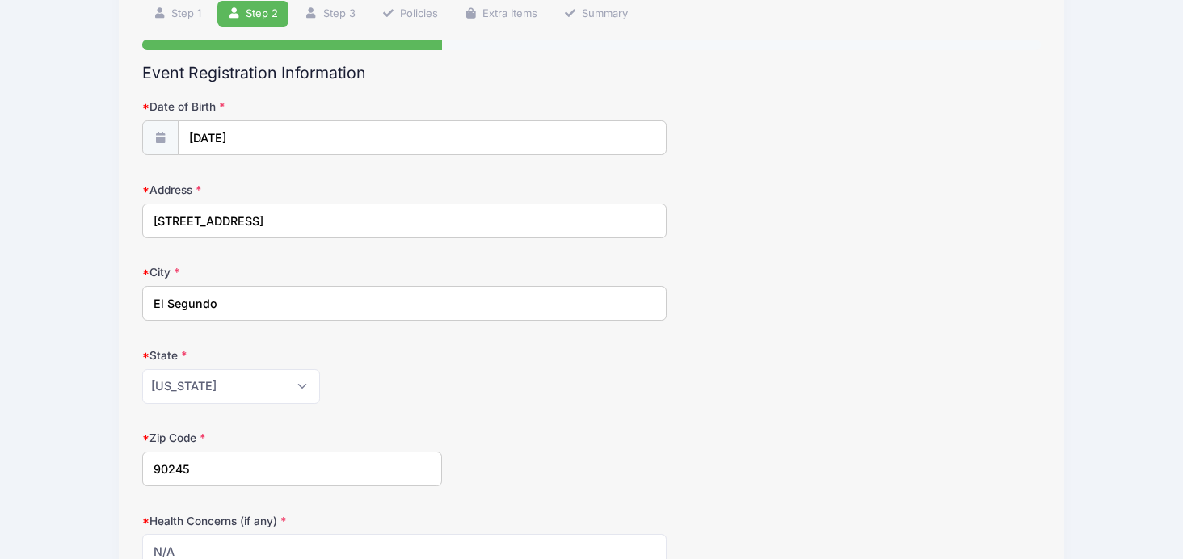
scroll to position [129, 0]
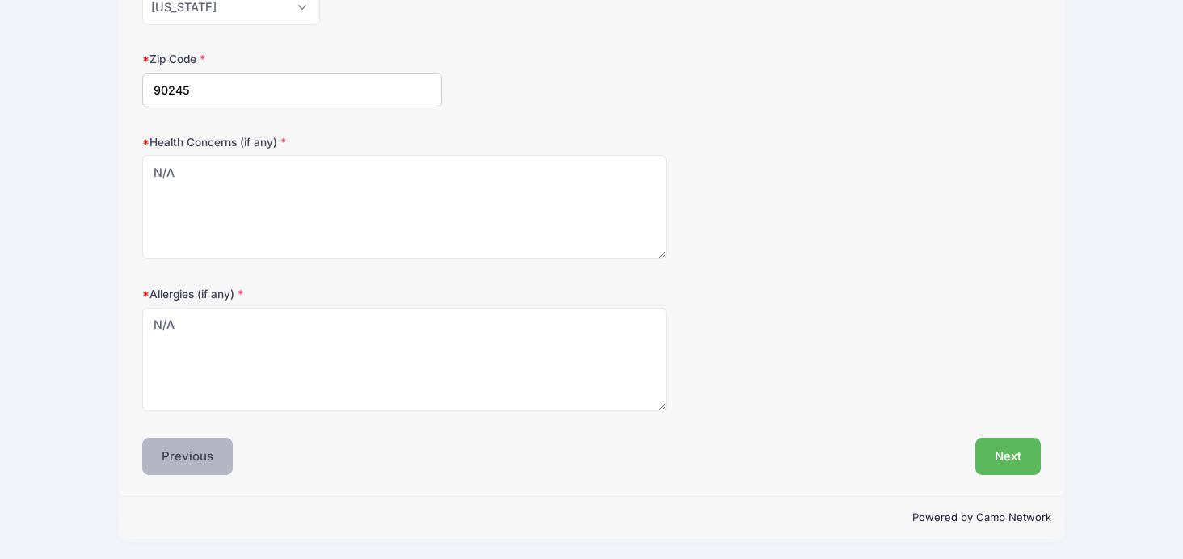
click at [190, 462] on button "Previous" at bounding box center [187, 456] width 91 height 37
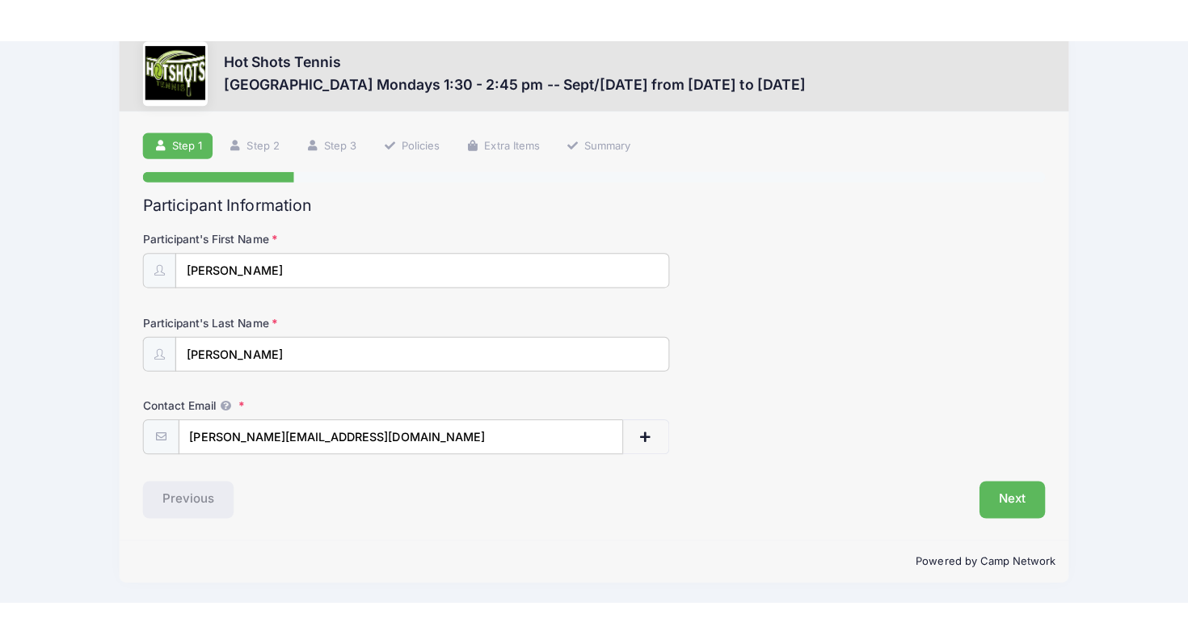
scroll to position [0, 0]
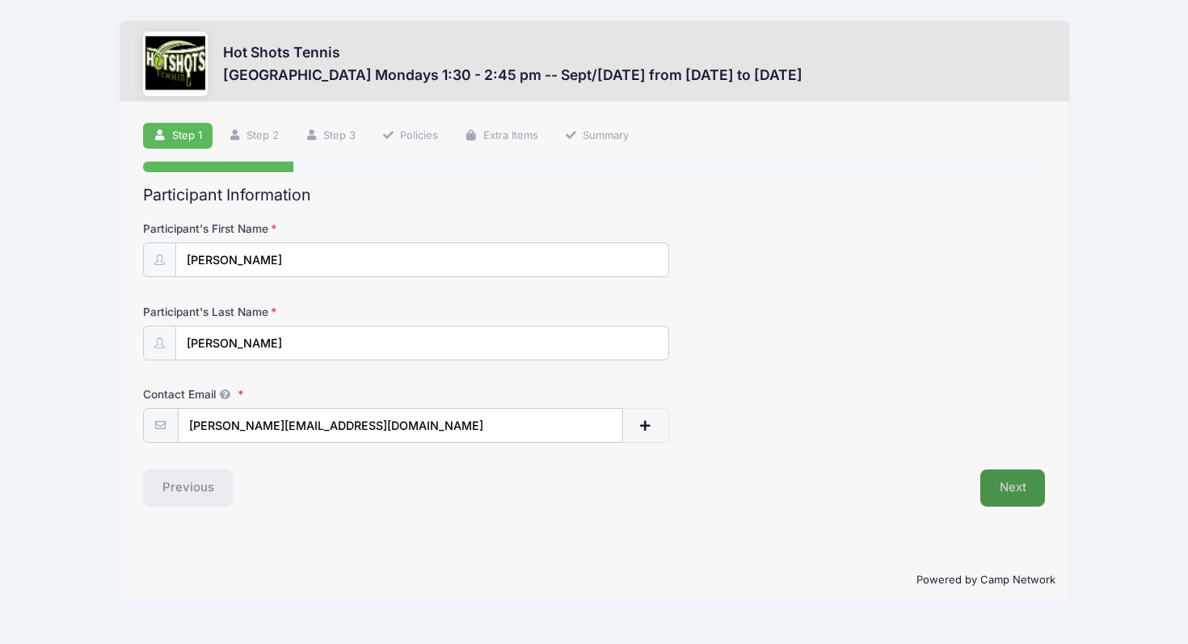
click at [1005, 492] on button "Next" at bounding box center [1013, 488] width 65 height 37
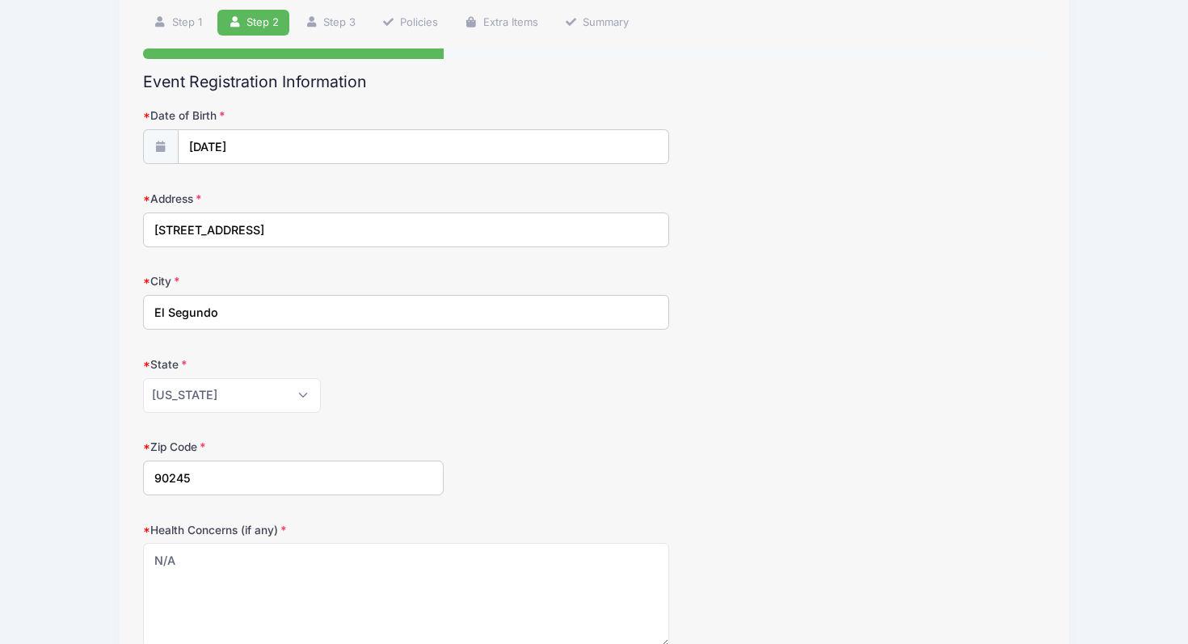
scroll to position [416, 0]
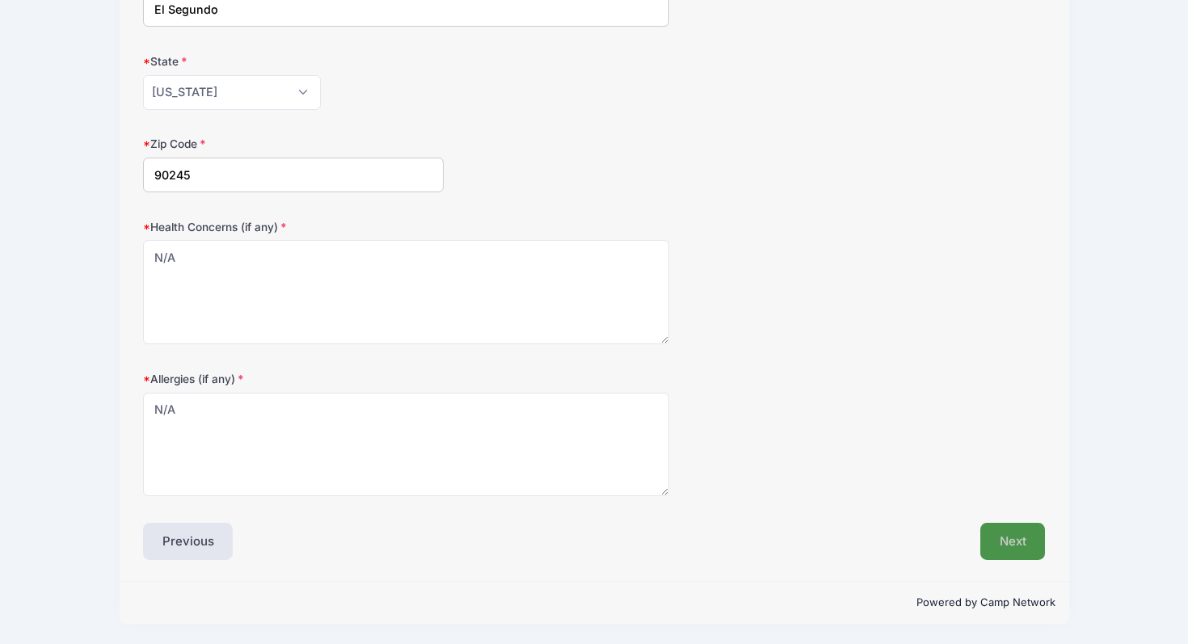
click at [1027, 542] on button "Next" at bounding box center [1013, 541] width 65 height 37
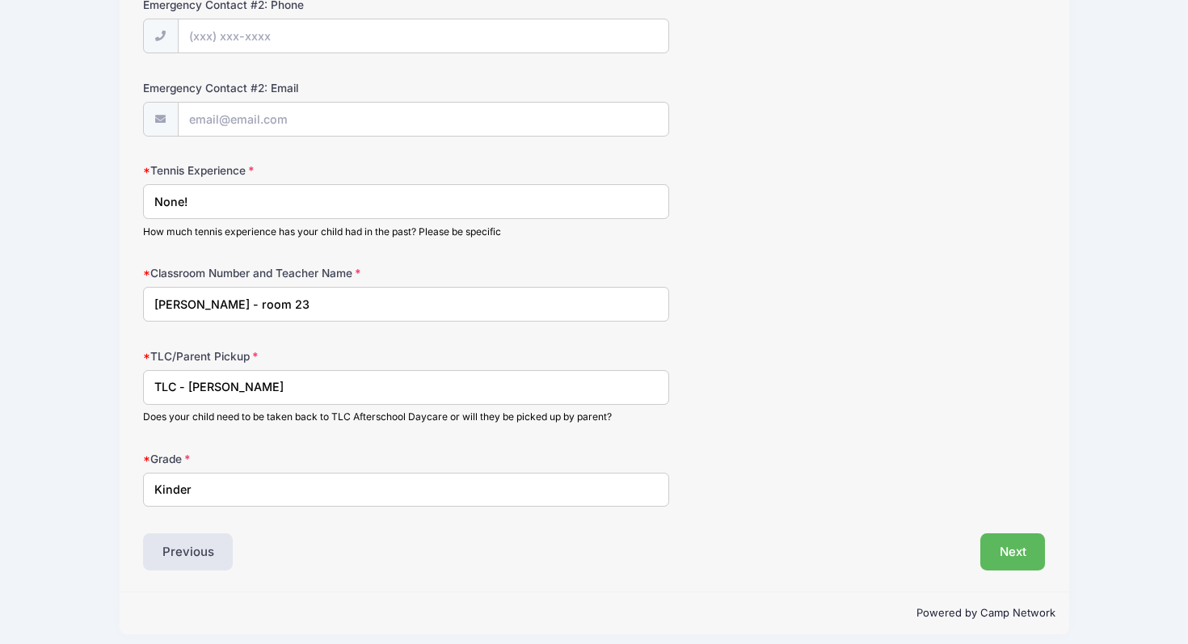
scroll to position [814, 0]
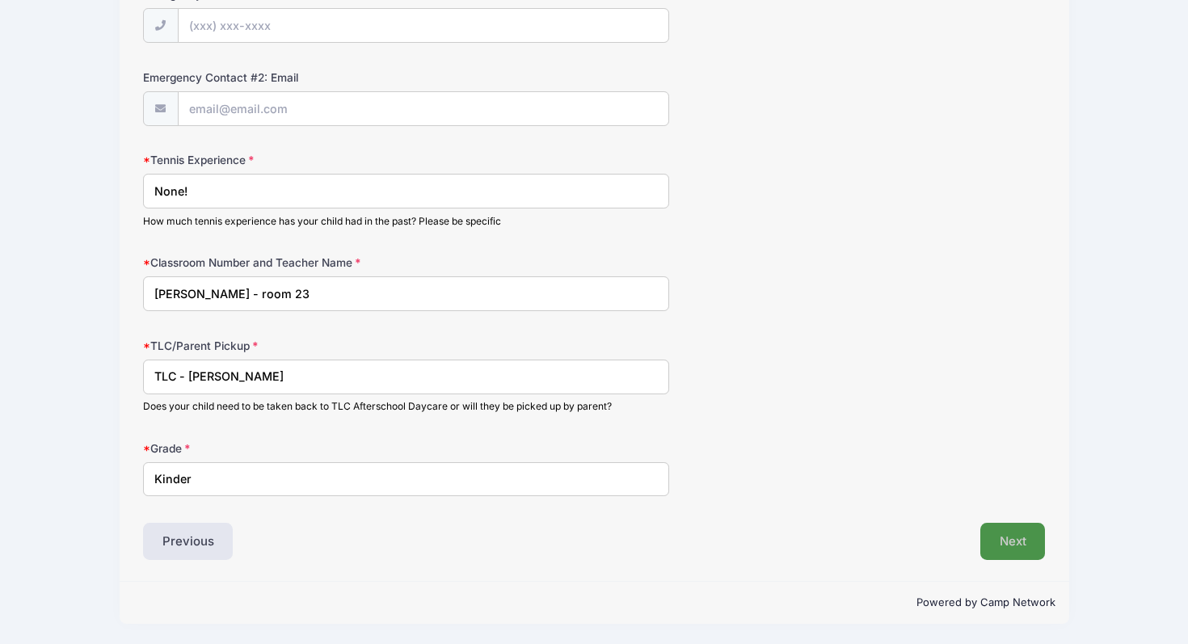
click at [1019, 541] on button "Next" at bounding box center [1013, 541] width 65 height 37
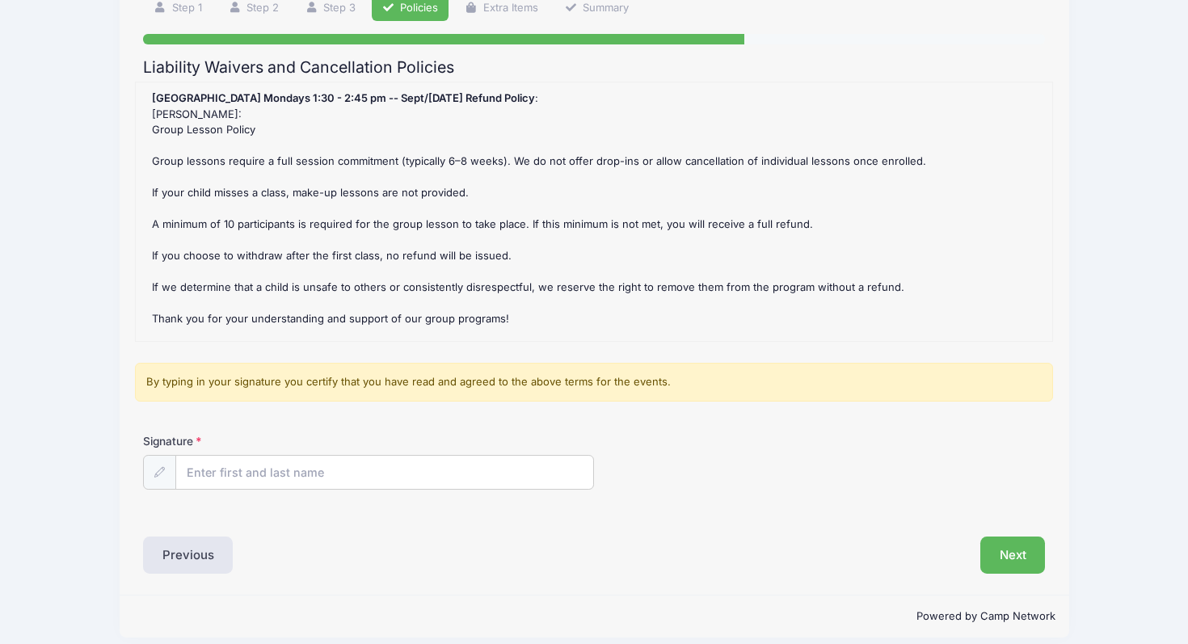
scroll to position [141, 0]
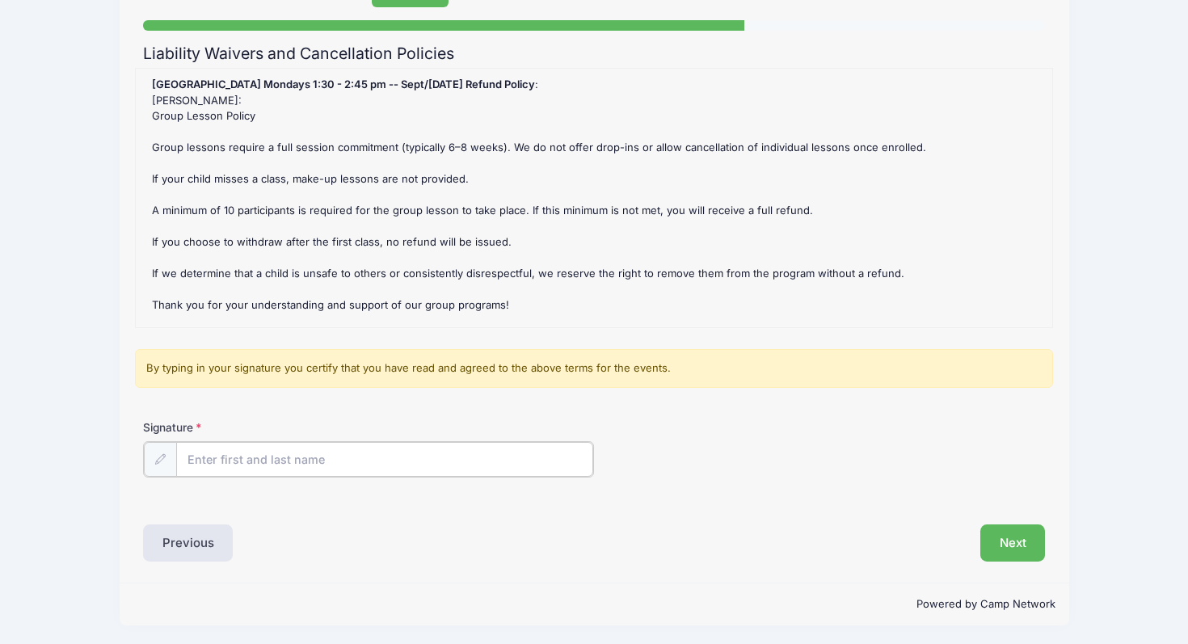
click at [340, 458] on input "Signature" at bounding box center [384, 459] width 417 height 35
type input "Linda Barre"
click at [996, 528] on button "Next" at bounding box center [1013, 541] width 65 height 37
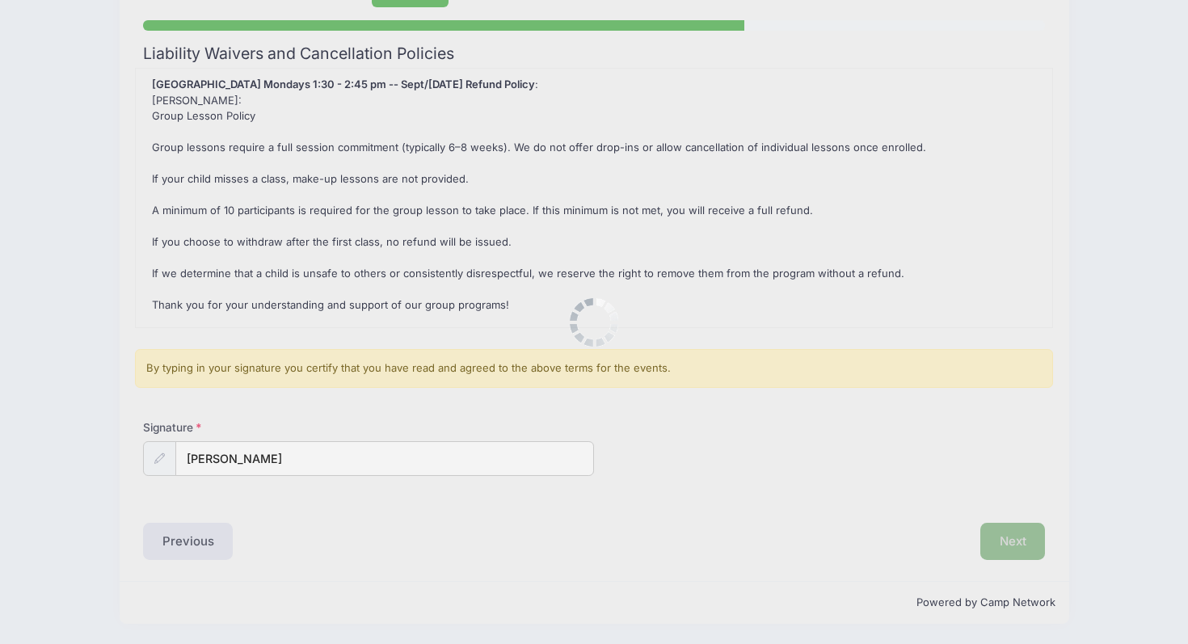
scroll to position [0, 0]
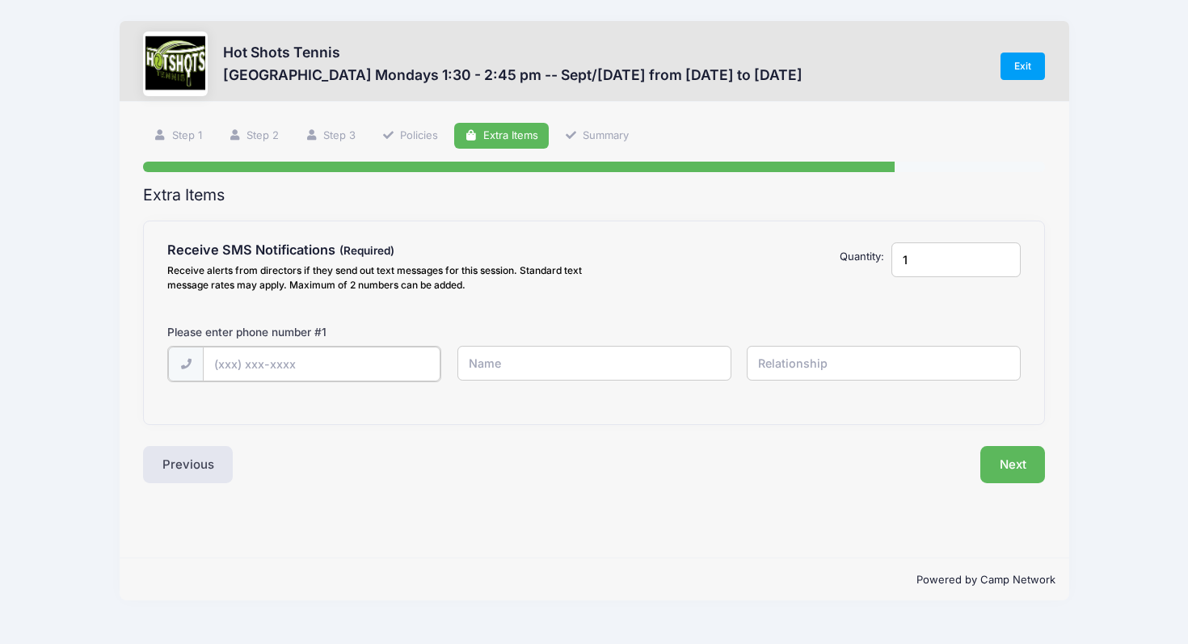
click at [327, 366] on input "text" at bounding box center [322, 364] width 238 height 35
type input "(858) 774-0100"
click at [565, 371] on input "text" at bounding box center [595, 363] width 274 height 35
type input "Linda Barre"
type input "Mom"
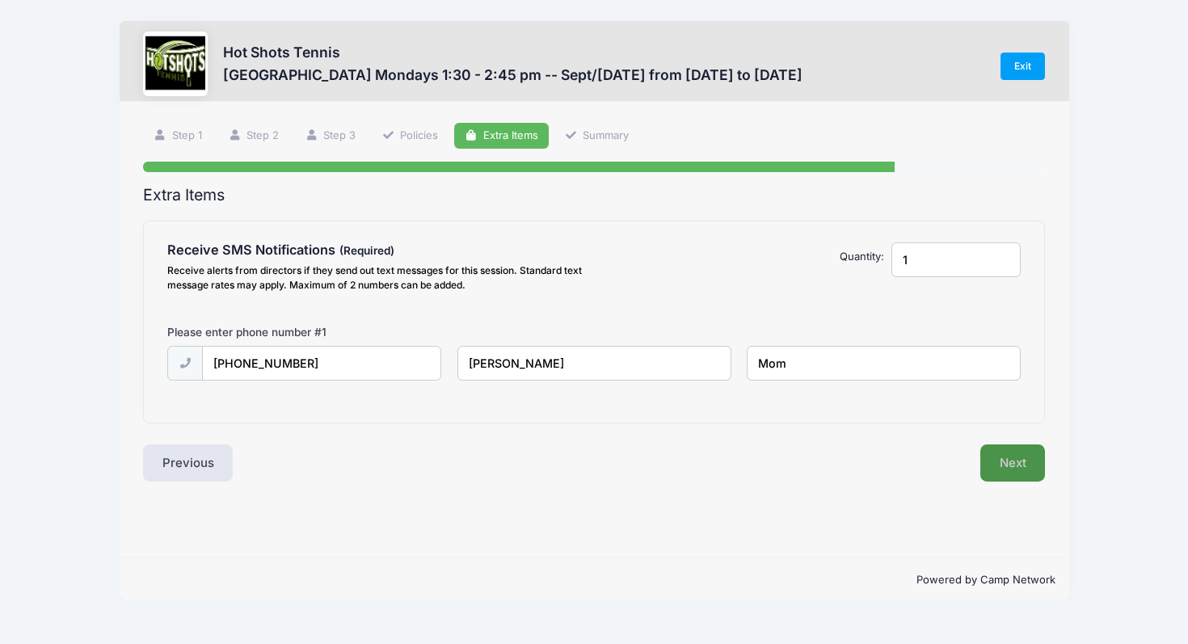
click at [1015, 464] on button "Next" at bounding box center [1013, 463] width 65 height 37
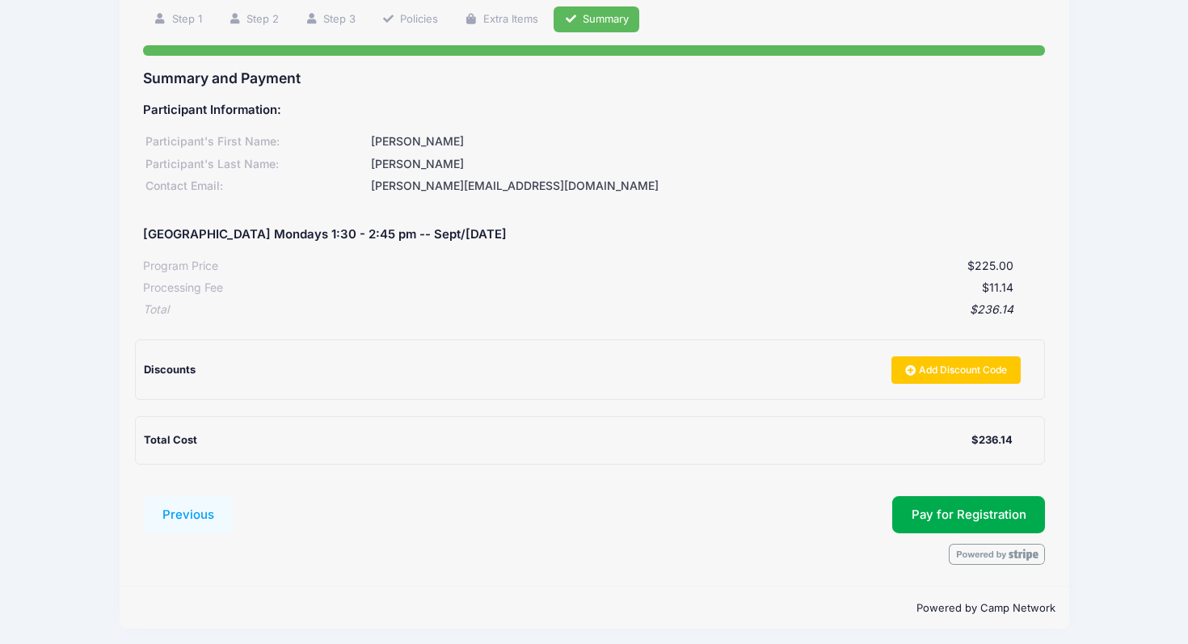
scroll to position [122, 0]
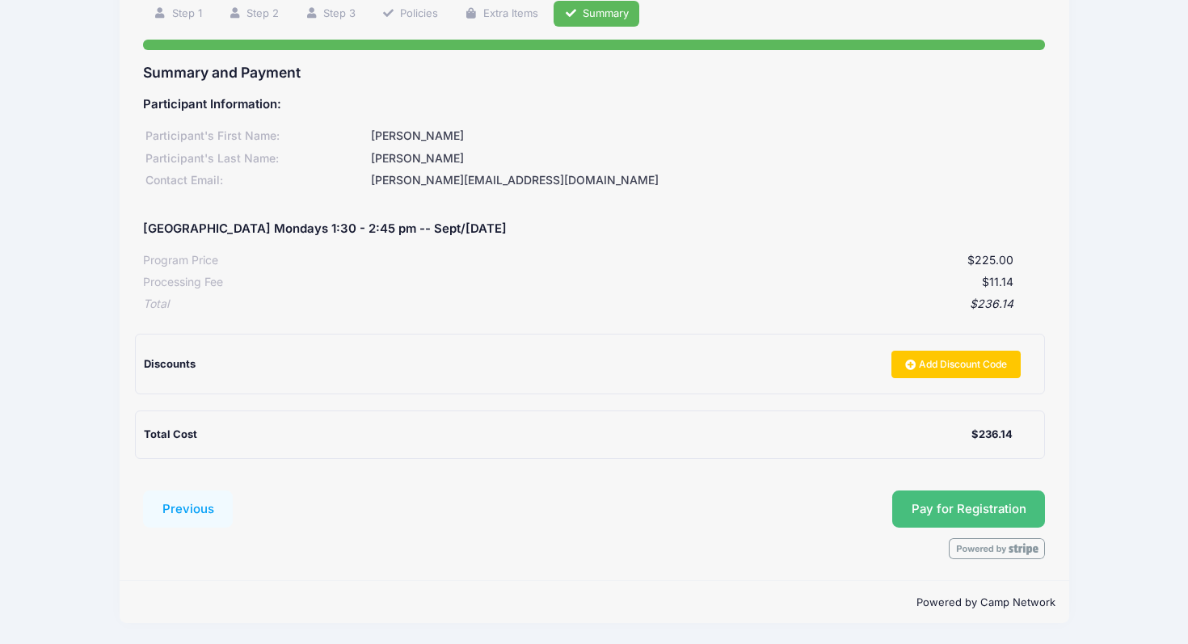
click at [1001, 494] on button "Pay for Registration" at bounding box center [969, 509] width 154 height 37
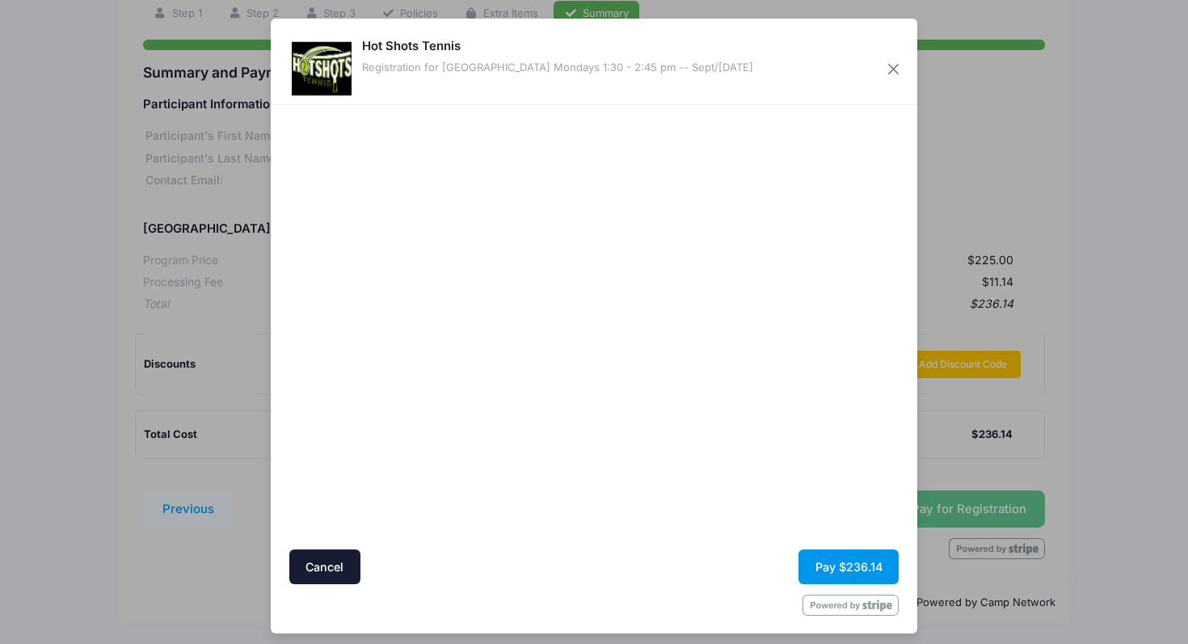
click at [845, 551] on button "Pay $236.14" at bounding box center [849, 567] width 100 height 35
